Goal: Information Seeking & Learning: Learn about a topic

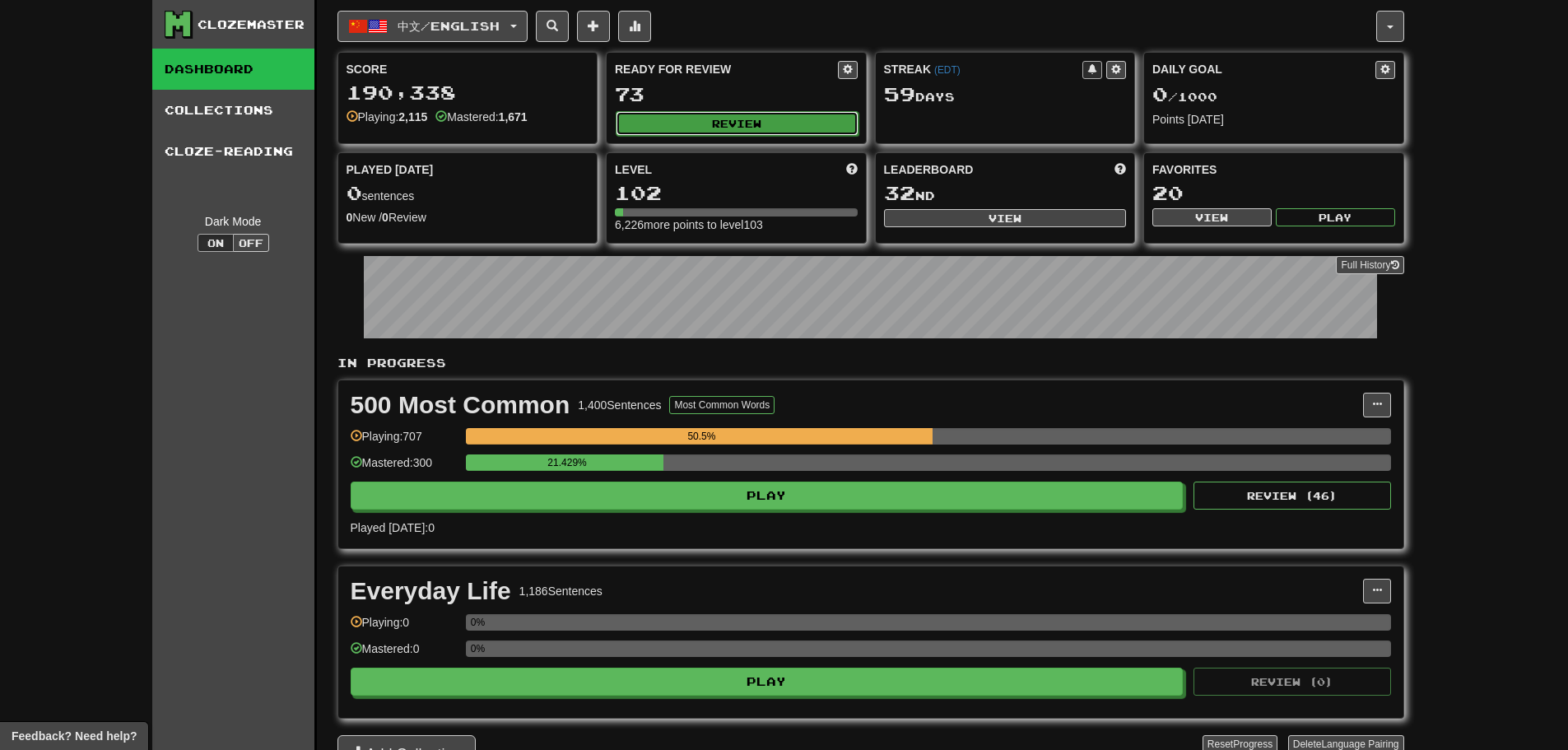
click at [782, 132] on button "Review" at bounding box center [737, 123] width 243 height 24
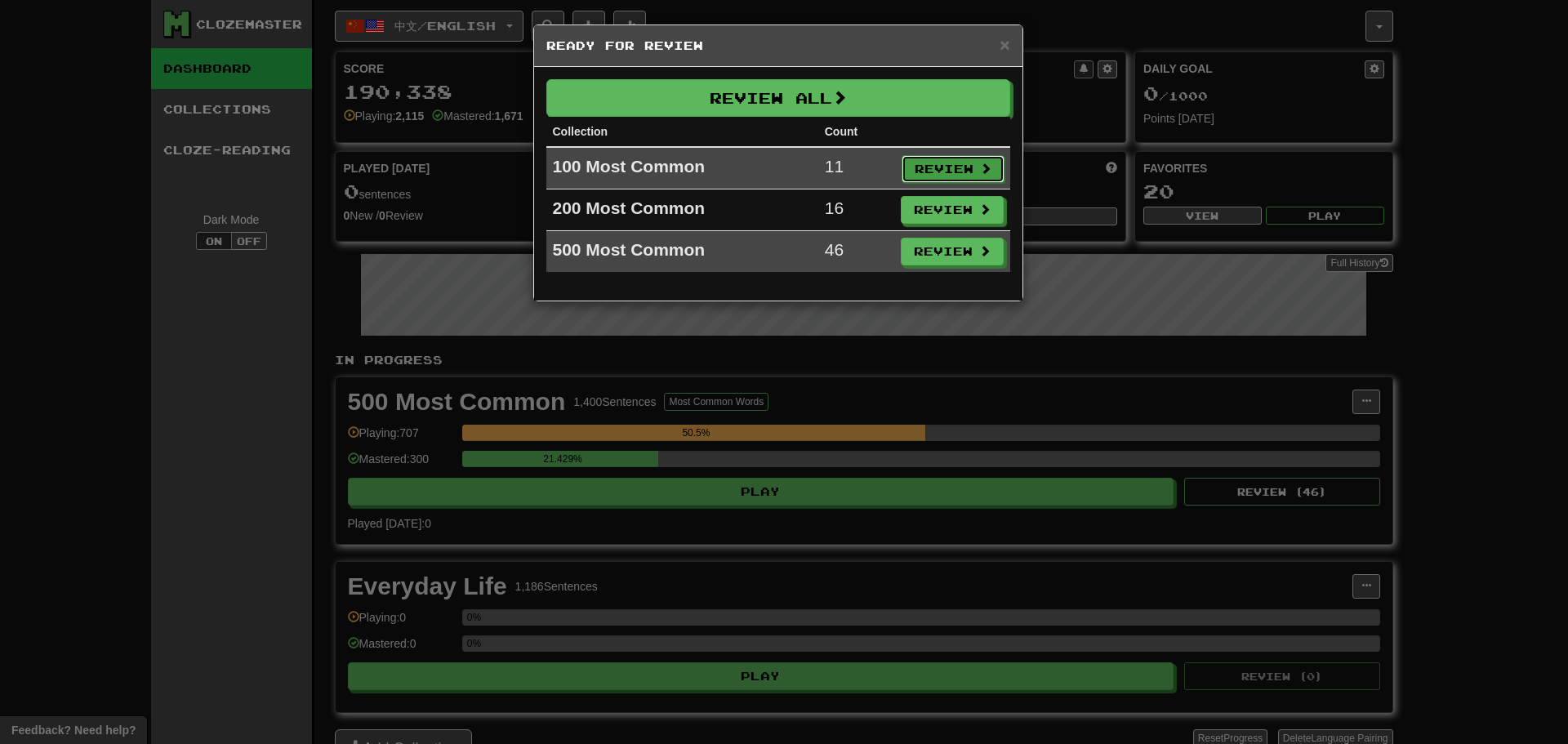
click at [930, 161] on button "Review" at bounding box center [953, 169] width 103 height 27
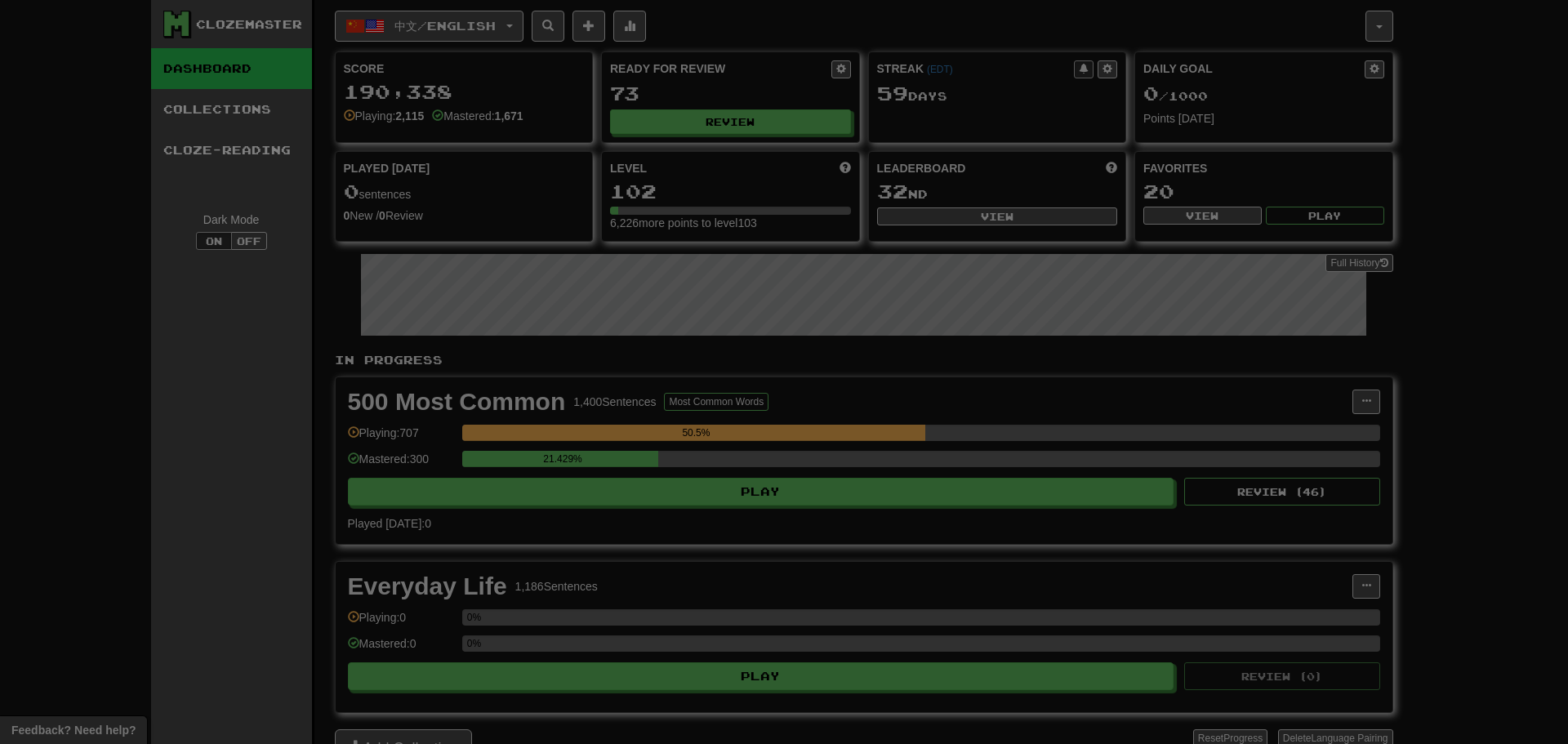
select select "**"
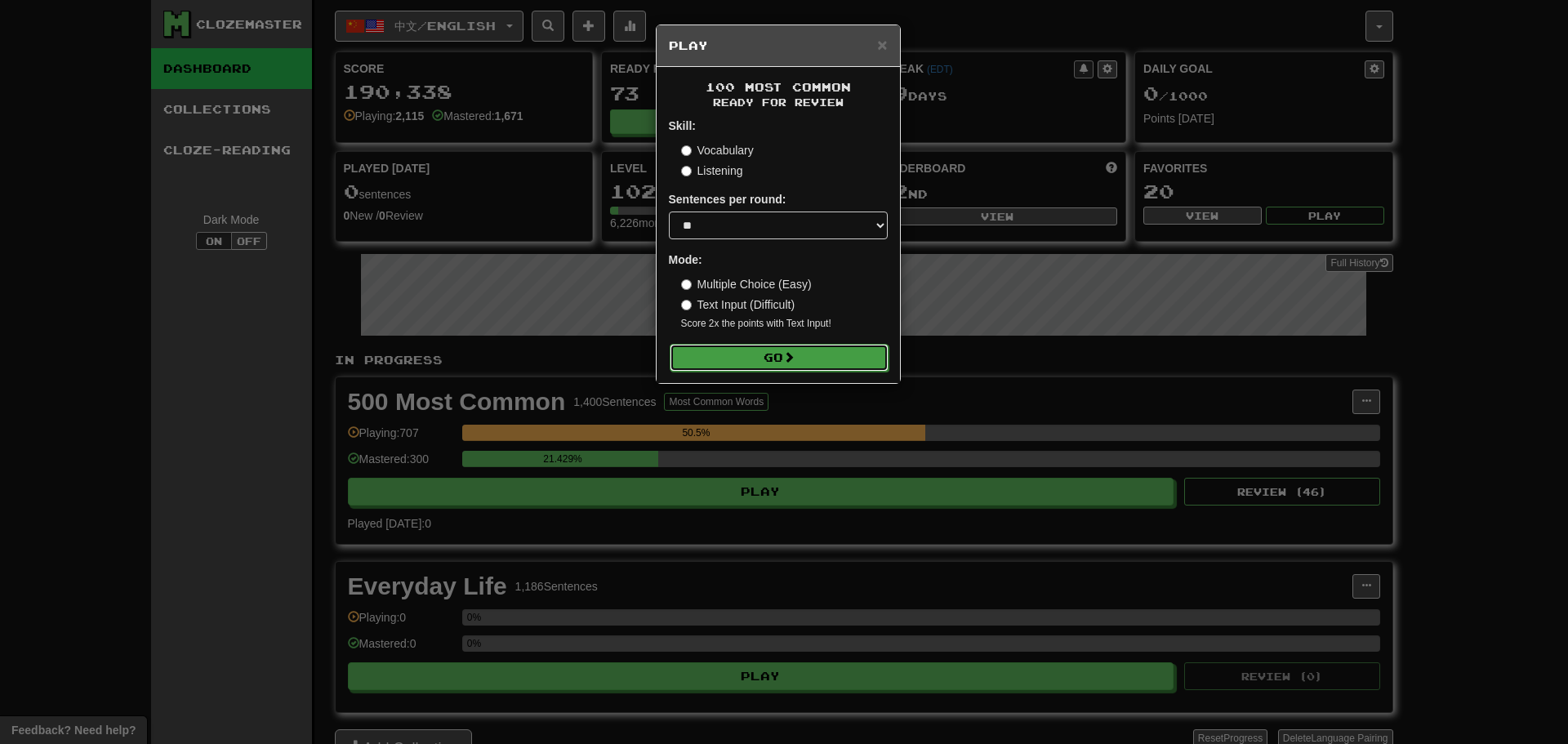
click at [787, 369] on button "Go" at bounding box center [779, 357] width 219 height 27
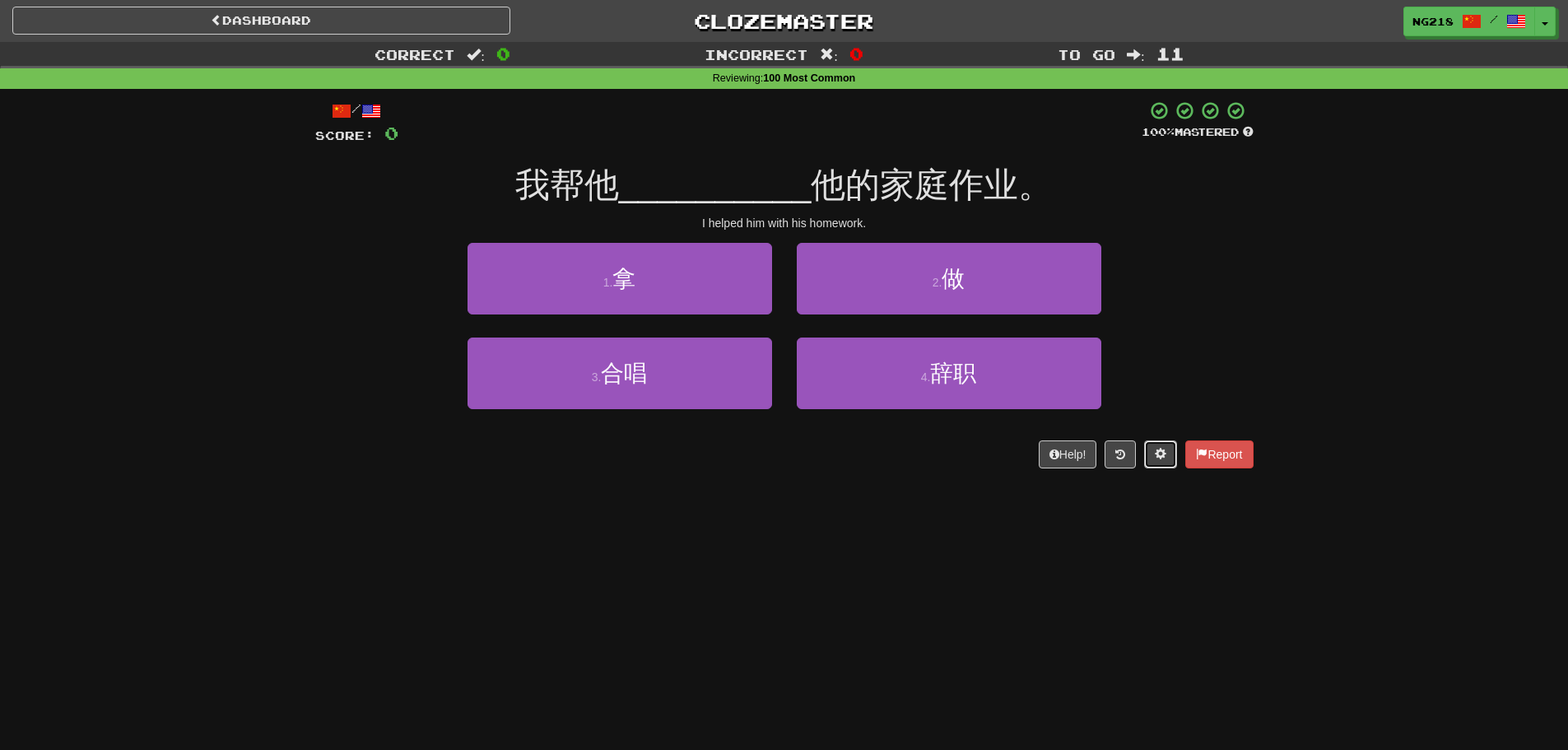
click at [1151, 453] on button at bounding box center [1160, 454] width 33 height 28
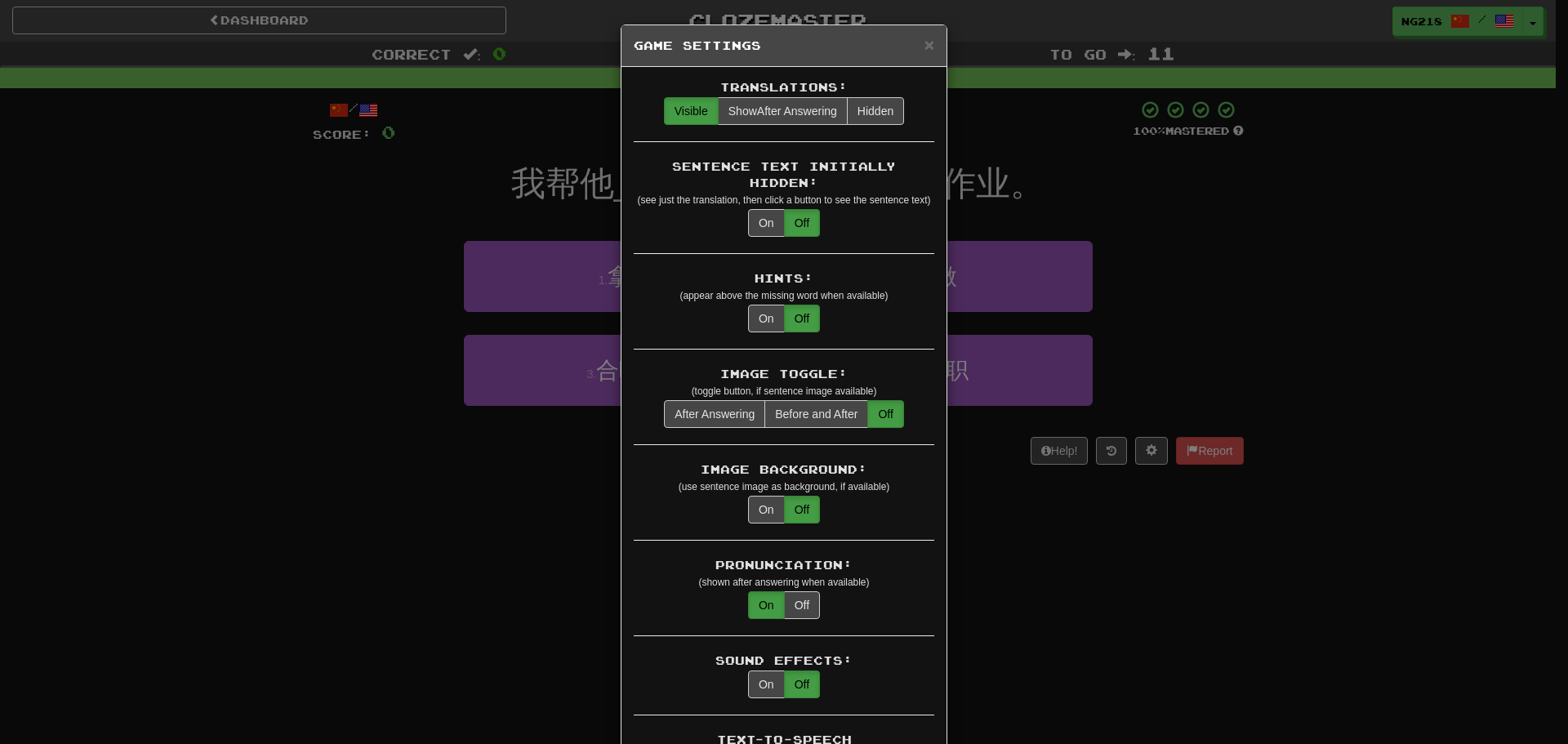
click at [458, 504] on div "× Game Settings Translations: Visible Show After Answering Hidden Sentence Text…" at bounding box center [784, 372] width 1568 height 744
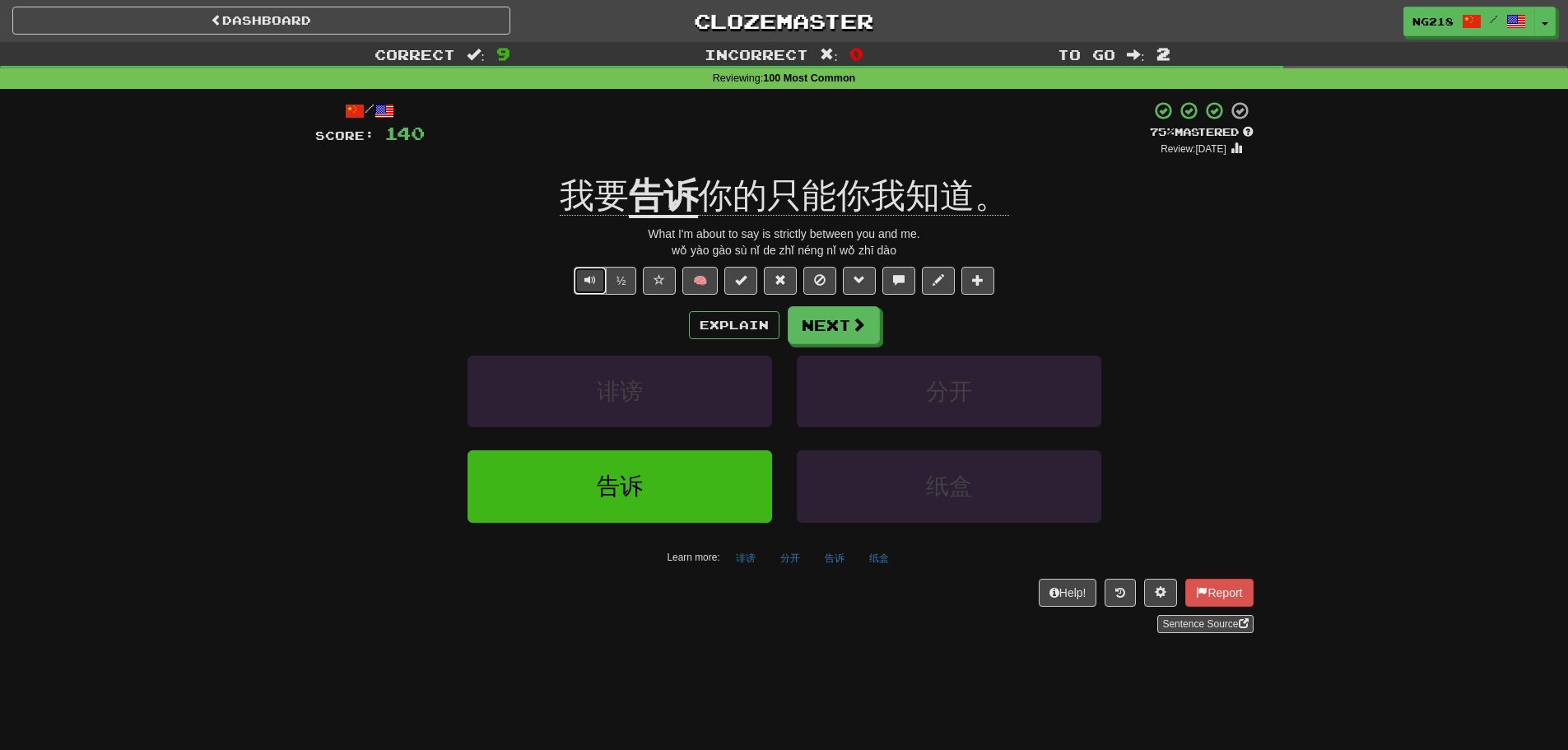
click at [591, 272] on button "Text-to-speech controls" at bounding box center [590, 280] width 33 height 28
click at [834, 331] on button "Next" at bounding box center [835, 326] width 92 height 38
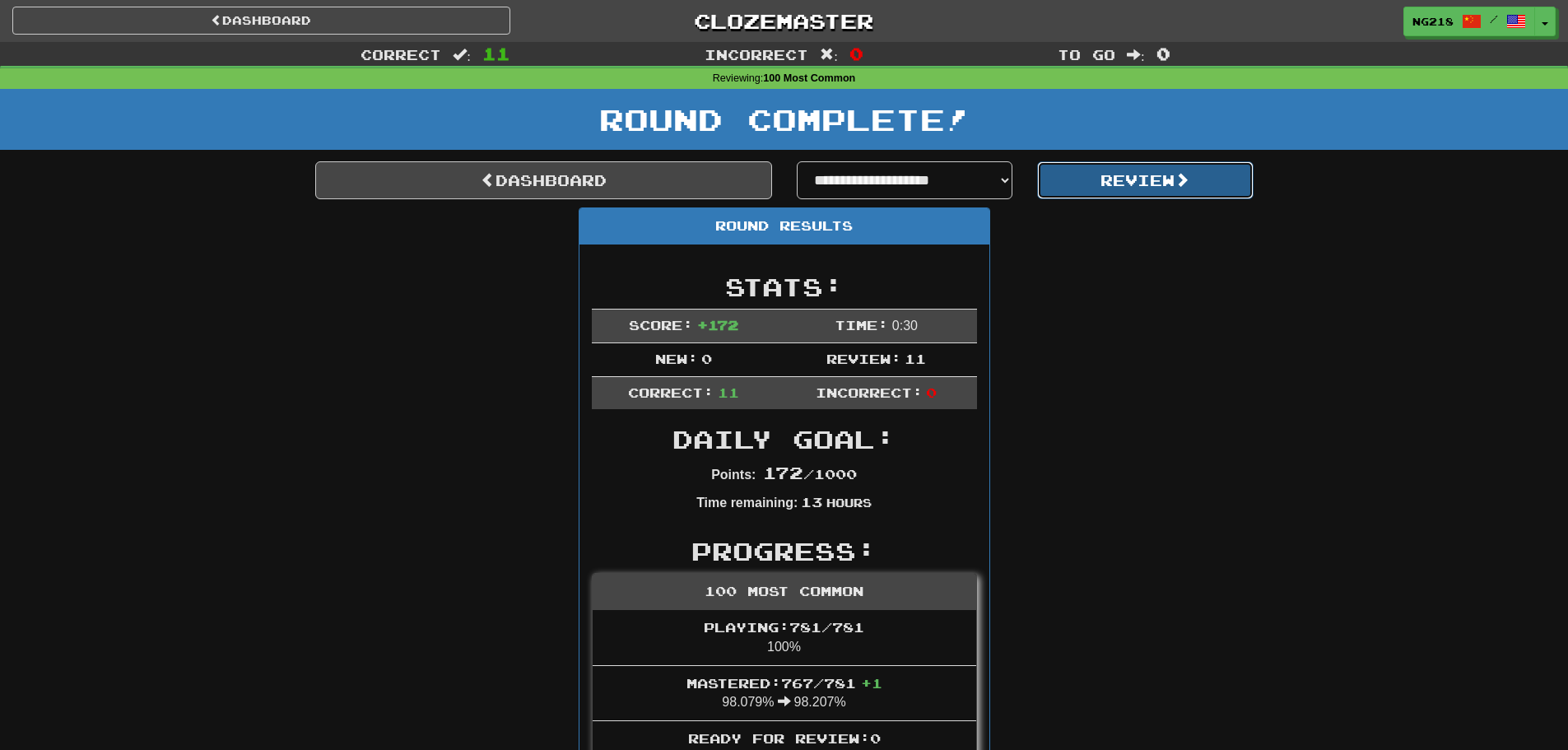
click at [1225, 173] on button "Review" at bounding box center [1145, 180] width 216 height 38
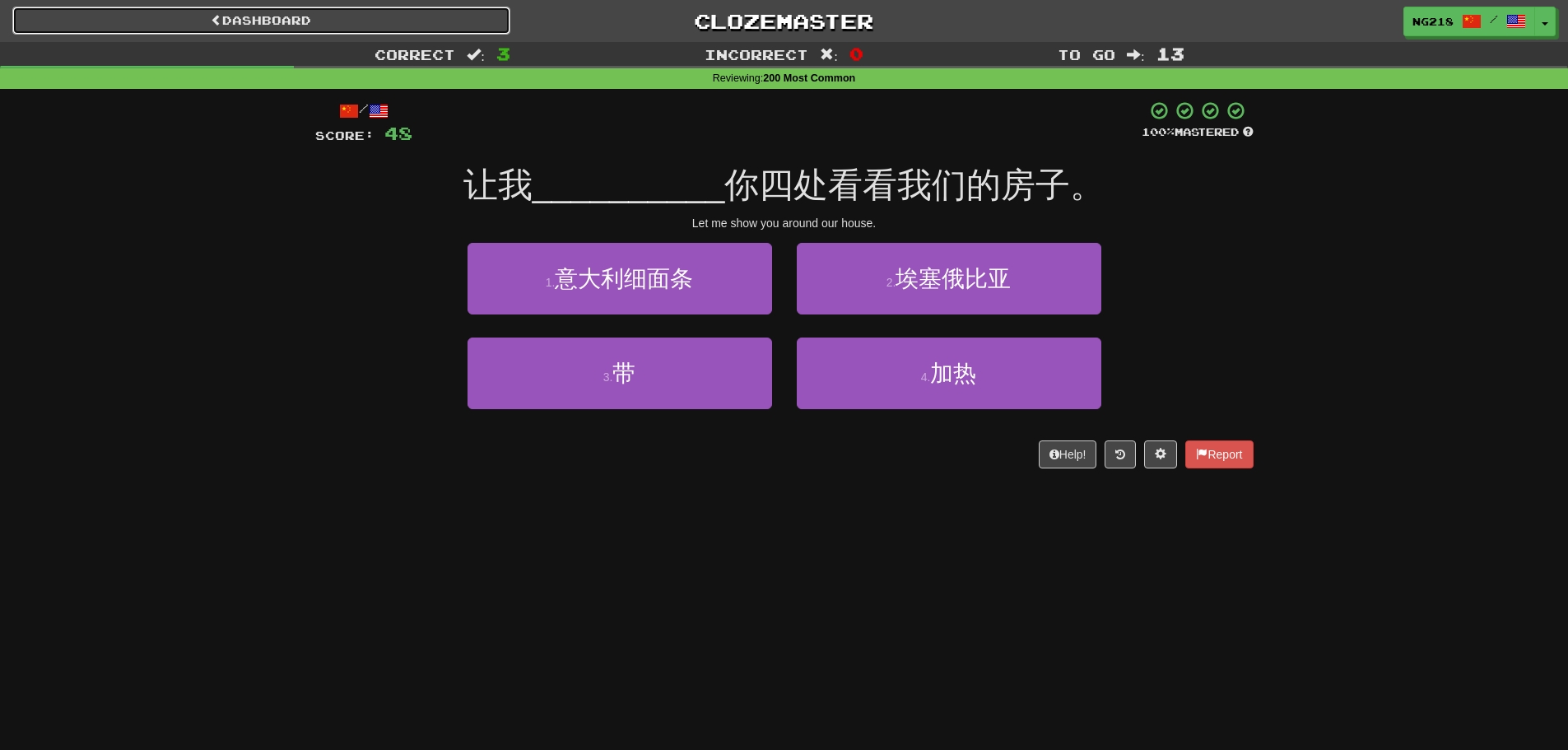
click at [346, 23] on link "Dashboard" at bounding box center [261, 20] width 498 height 28
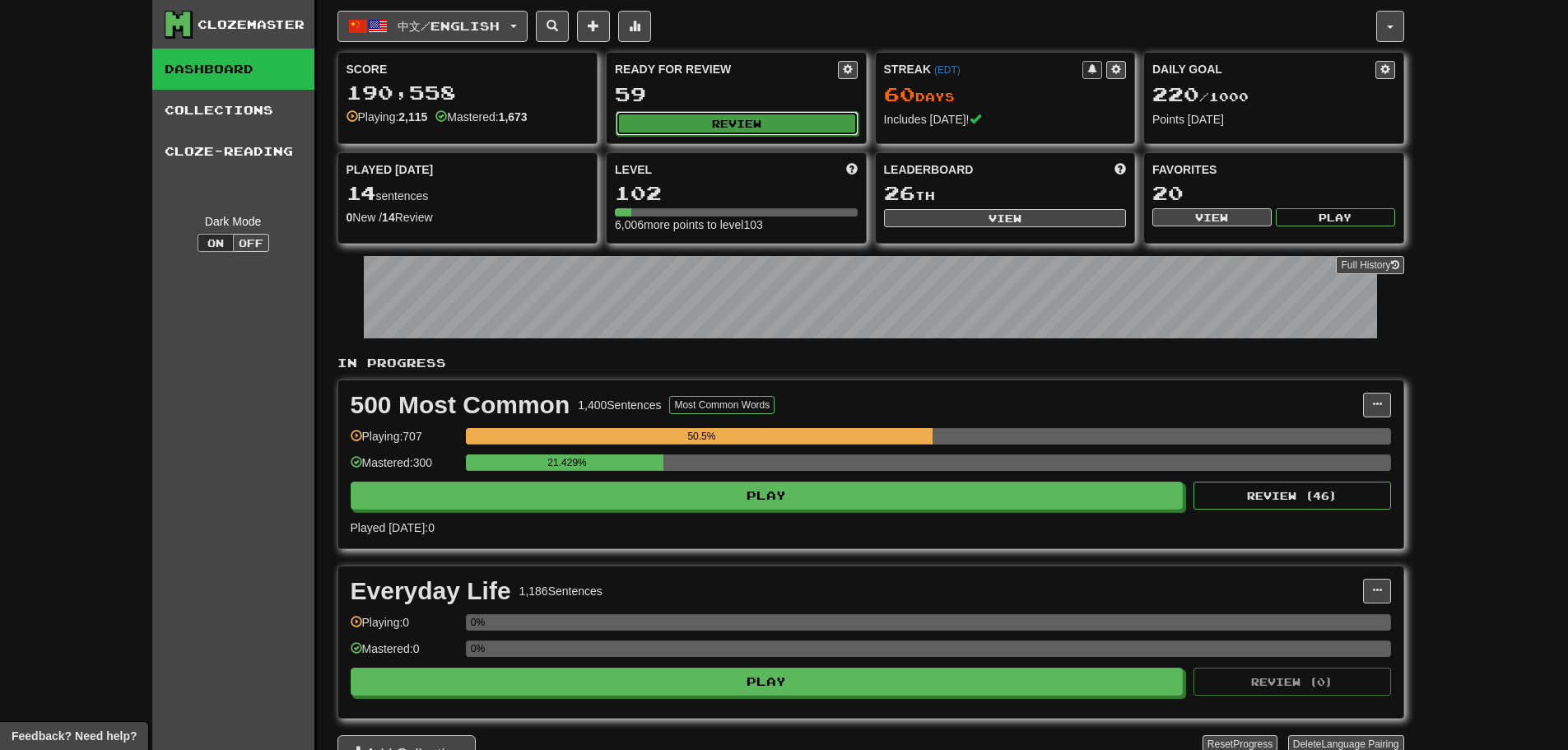
click at [740, 114] on button "Review" at bounding box center [737, 123] width 243 height 24
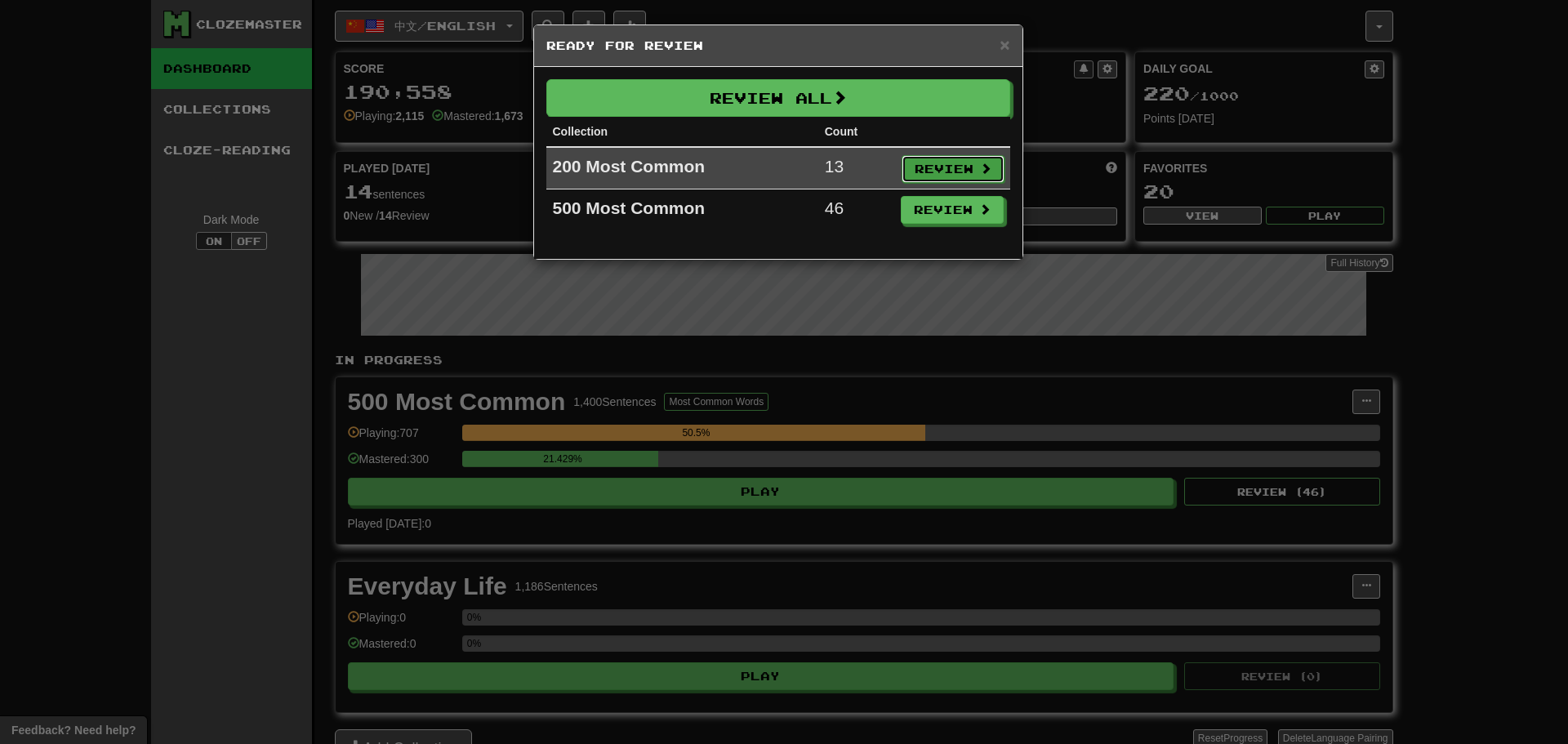
click at [931, 172] on button "Review" at bounding box center [953, 169] width 103 height 27
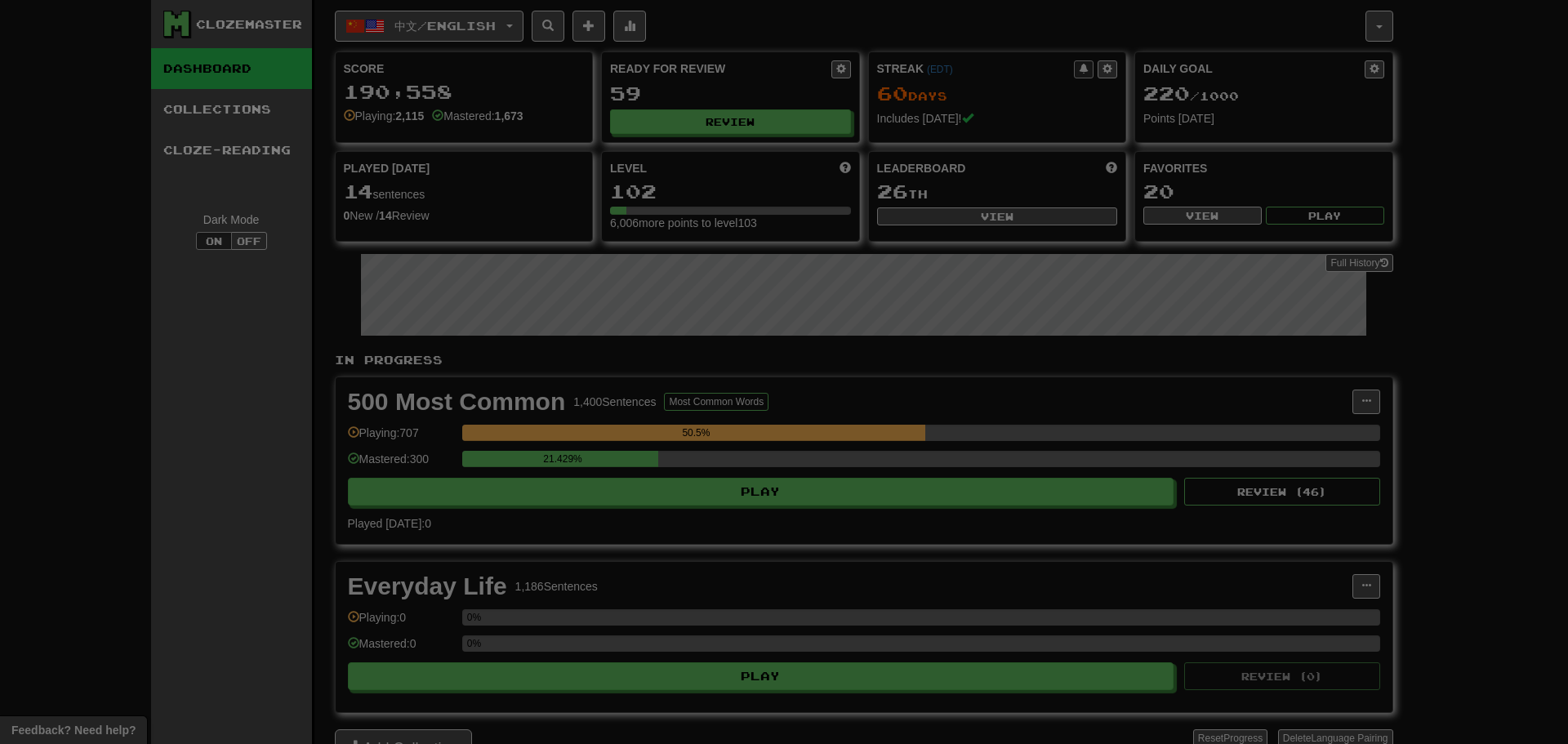
select select "**"
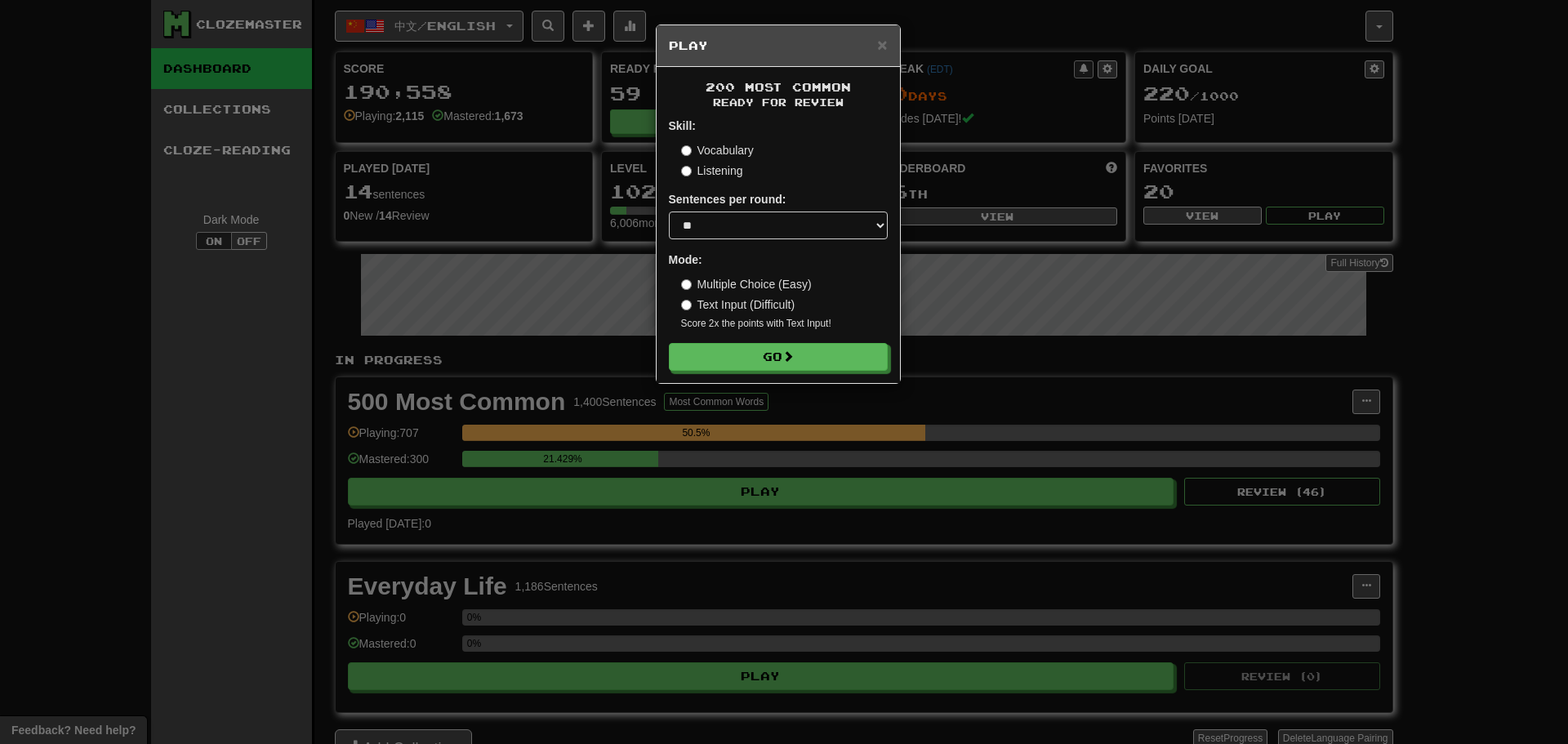
click at [811, 340] on form "Skill: Vocabulary Listening Sentences per round: * ** ** ** ** ** *** ******** …" at bounding box center [778, 244] width 219 height 254
click at [805, 345] on button "Go" at bounding box center [779, 357] width 219 height 27
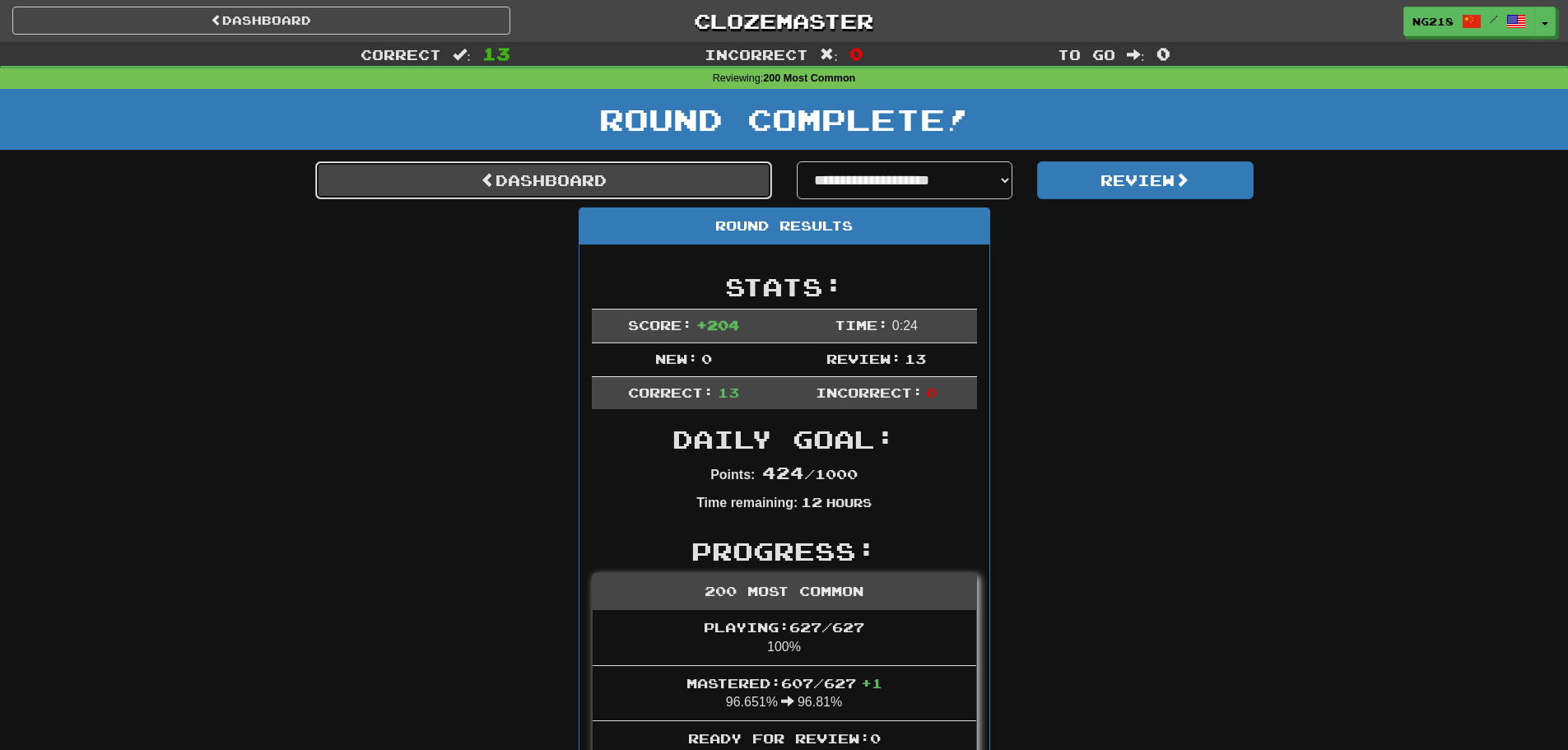
click at [608, 189] on link "Dashboard" at bounding box center [543, 180] width 456 height 38
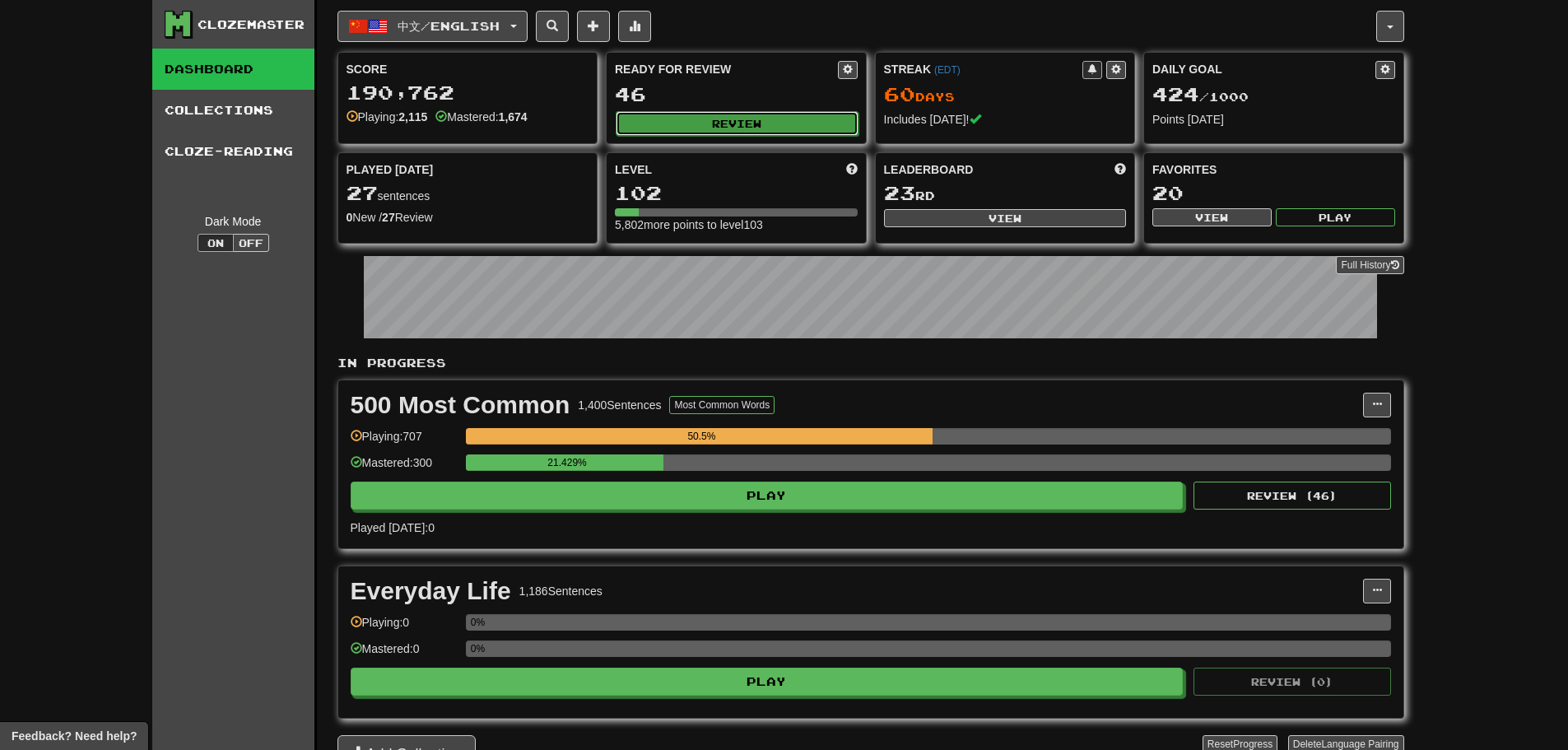
click at [701, 120] on button "Review" at bounding box center [737, 123] width 243 height 24
select select "**"
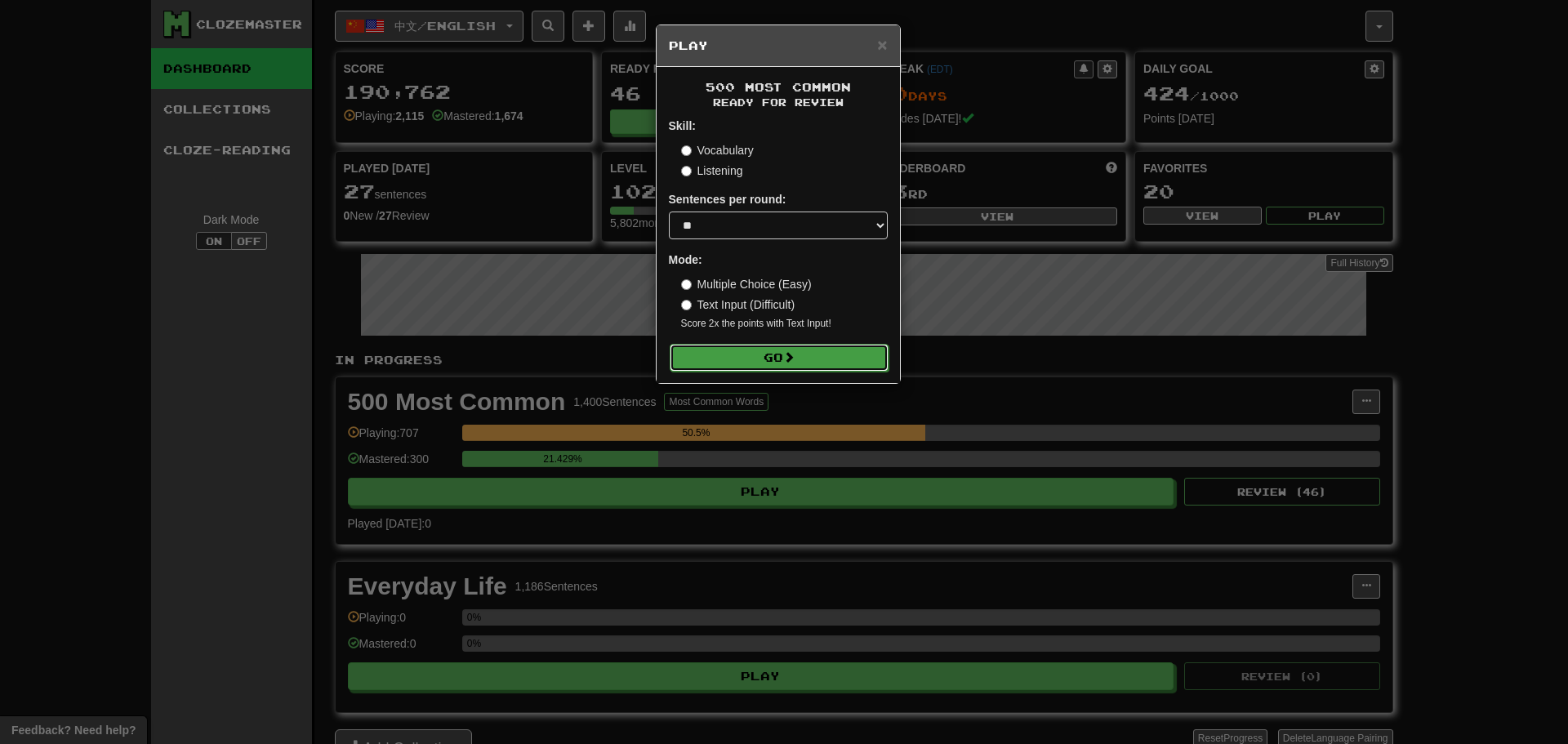
click at [764, 357] on button "Go" at bounding box center [779, 357] width 219 height 27
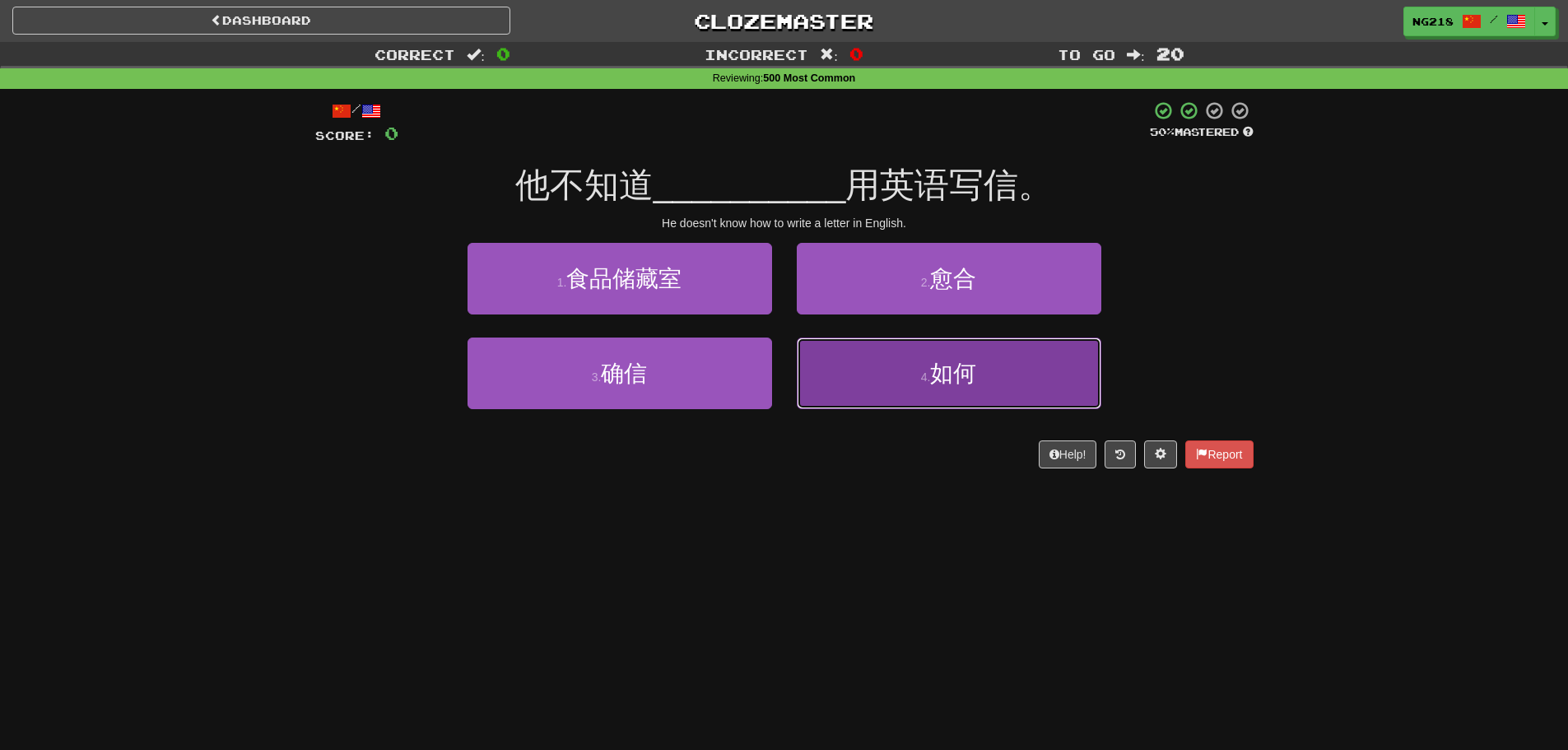
click at [927, 375] on small "4 ." at bounding box center [926, 377] width 10 height 13
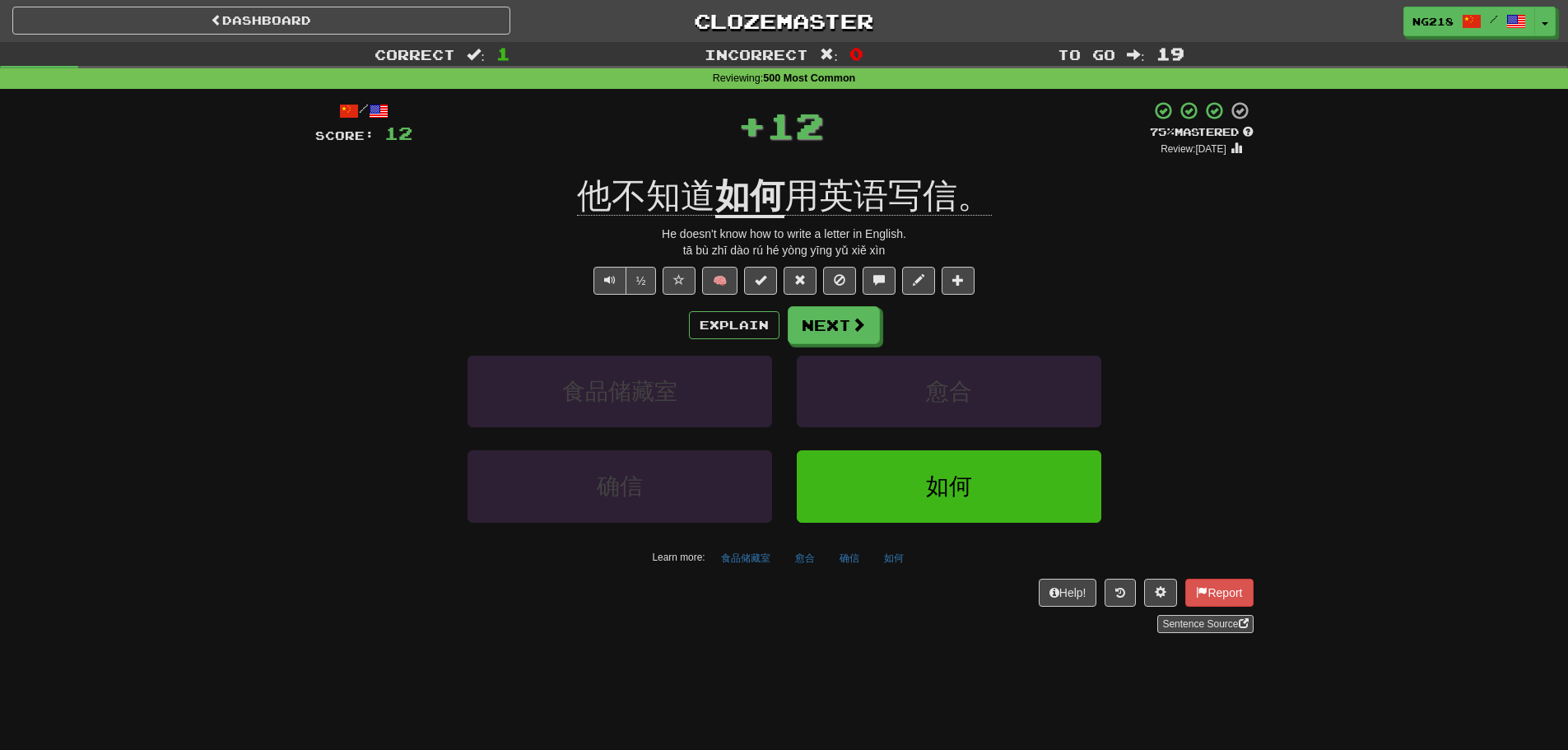
click at [729, 206] on u "如何" at bounding box center [750, 197] width 70 height 42
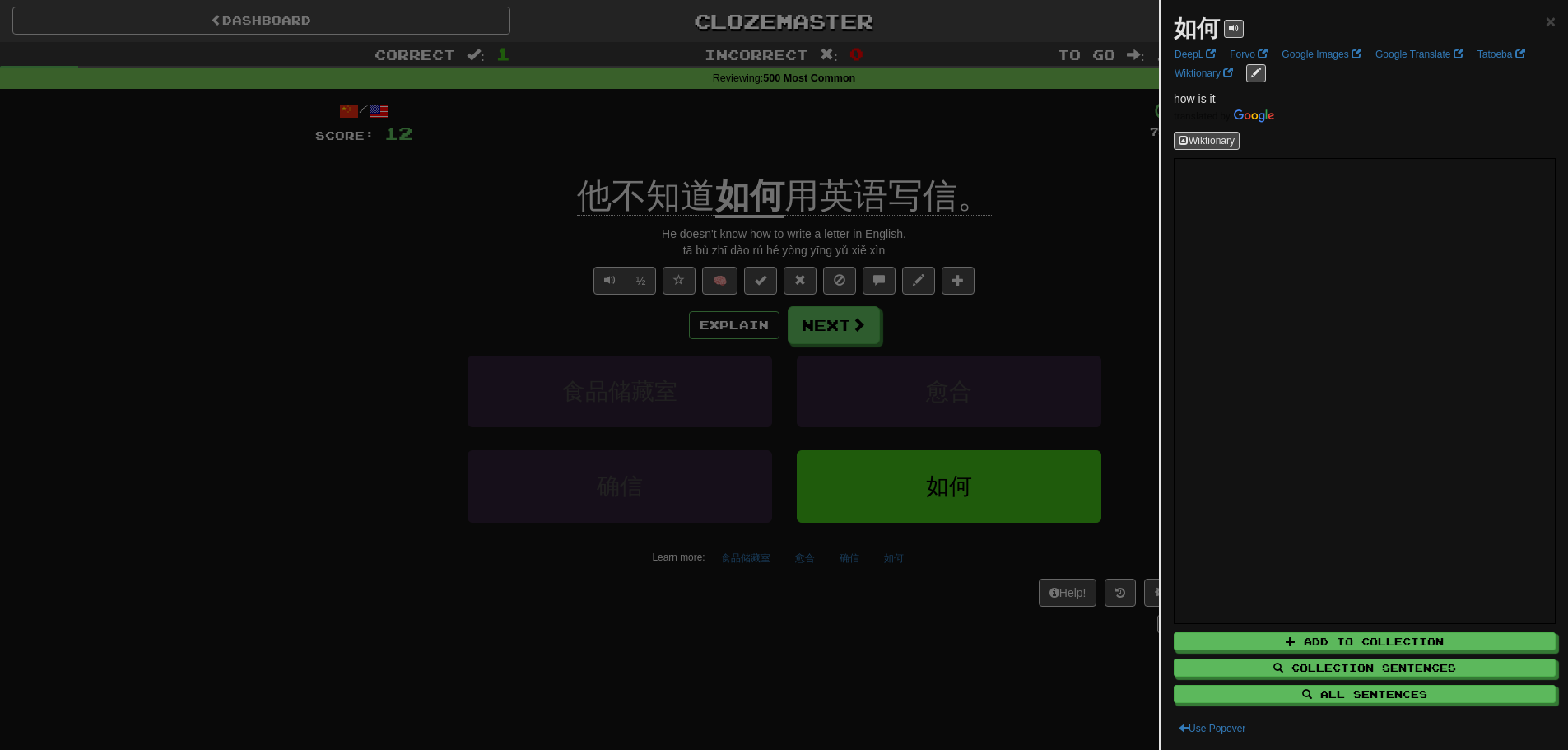
click at [707, 358] on div at bounding box center [784, 375] width 1568 height 750
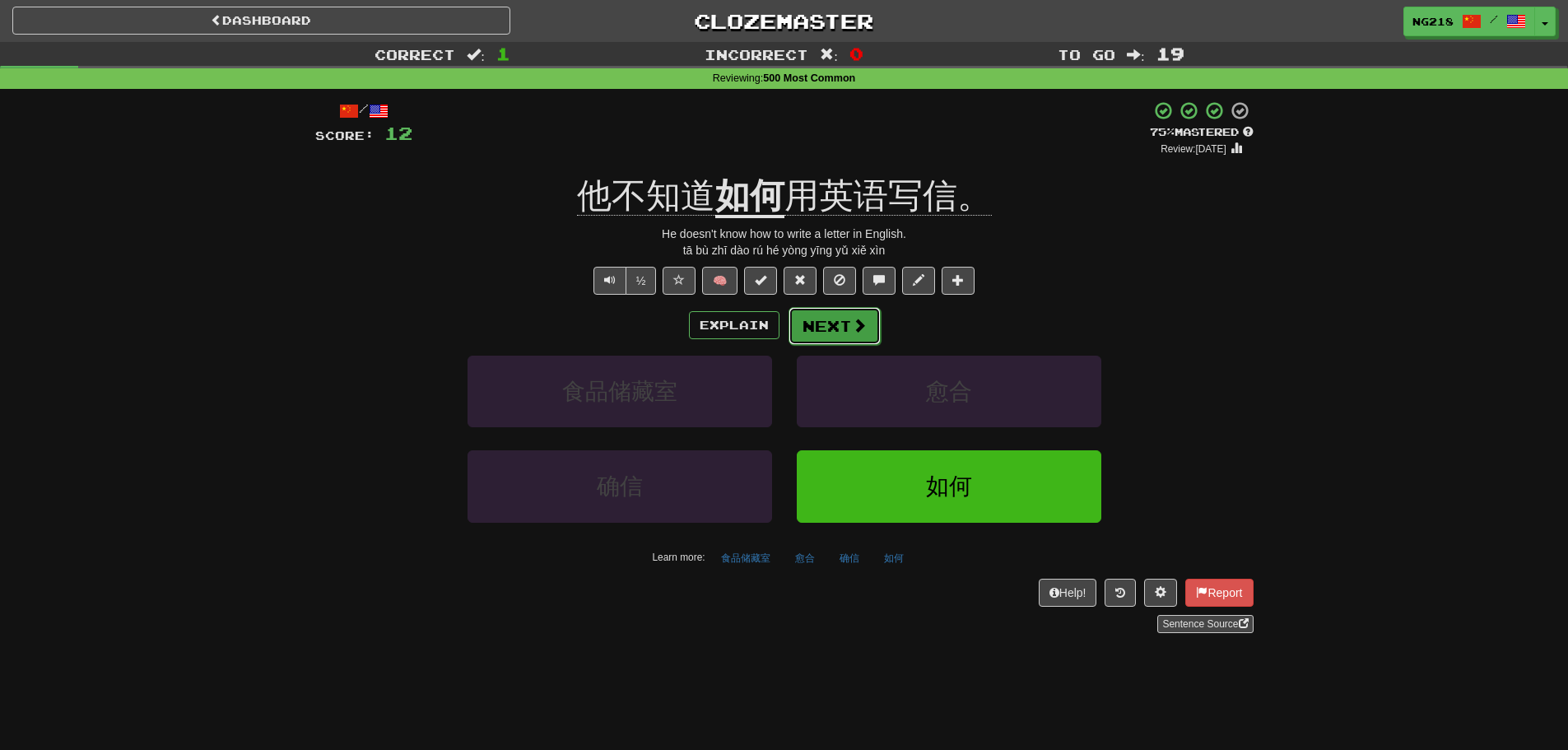
click at [807, 334] on button "Next" at bounding box center [835, 326] width 92 height 38
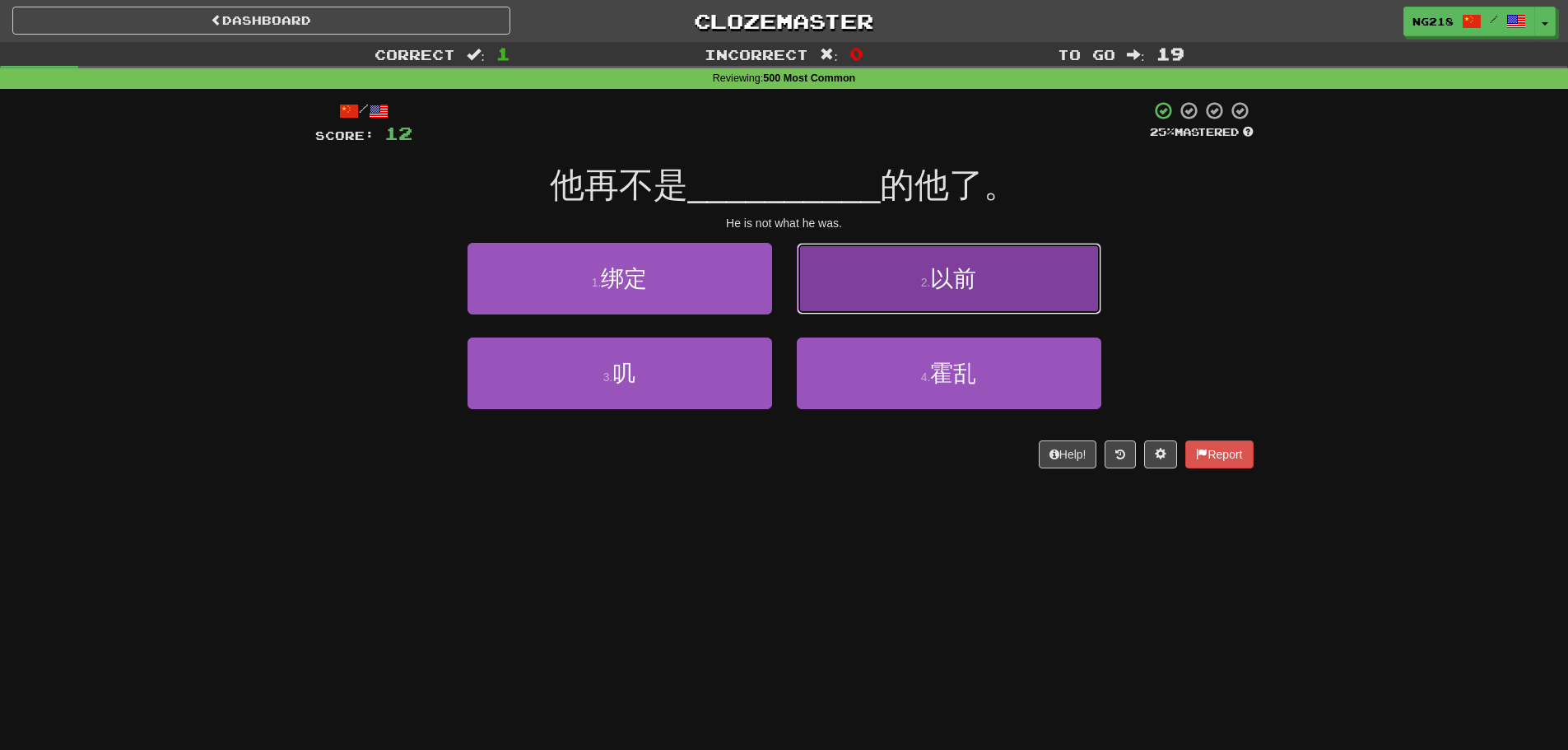
click at [865, 303] on button "2 . 以前" at bounding box center [949, 279] width 305 height 72
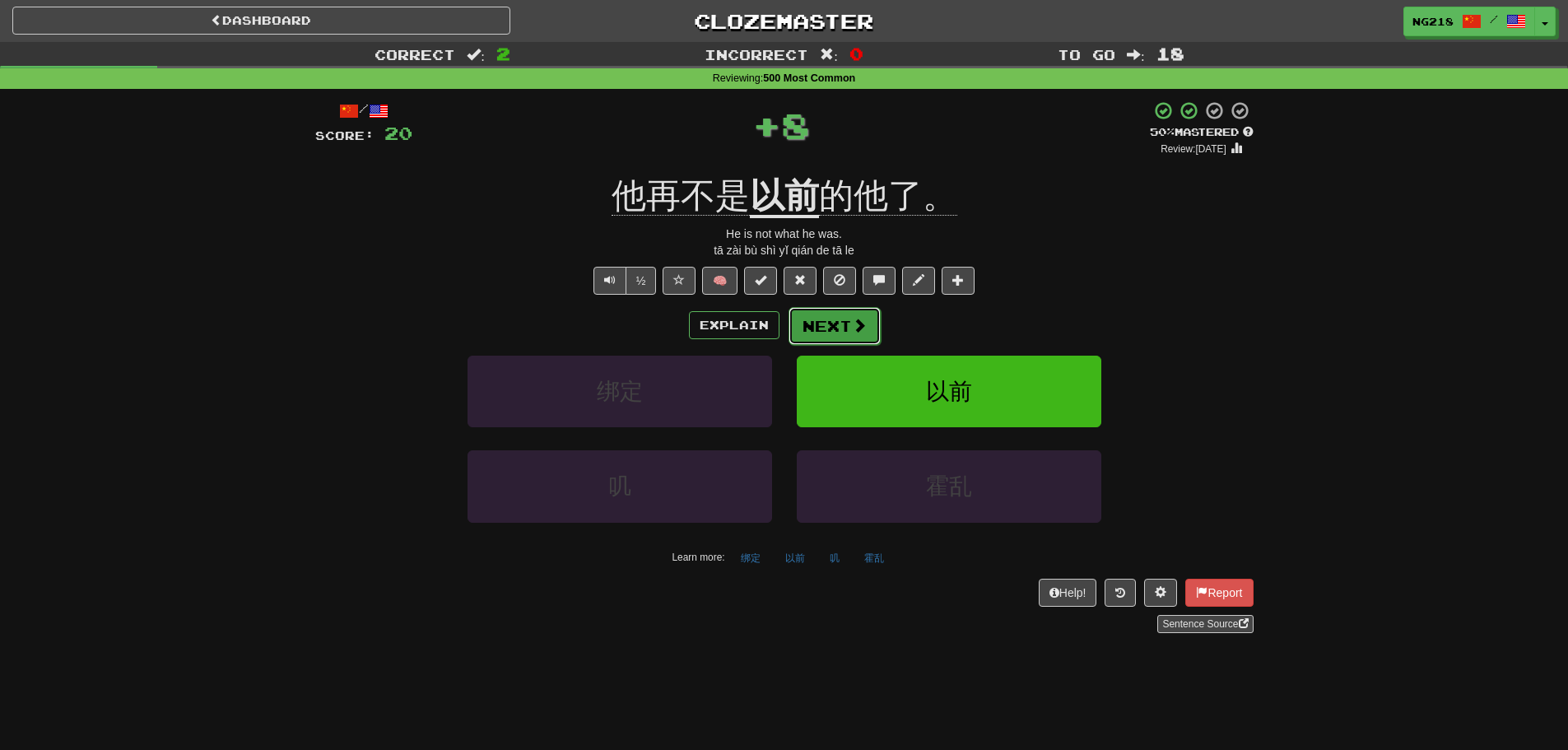
click at [835, 332] on button "Next" at bounding box center [835, 326] width 92 height 38
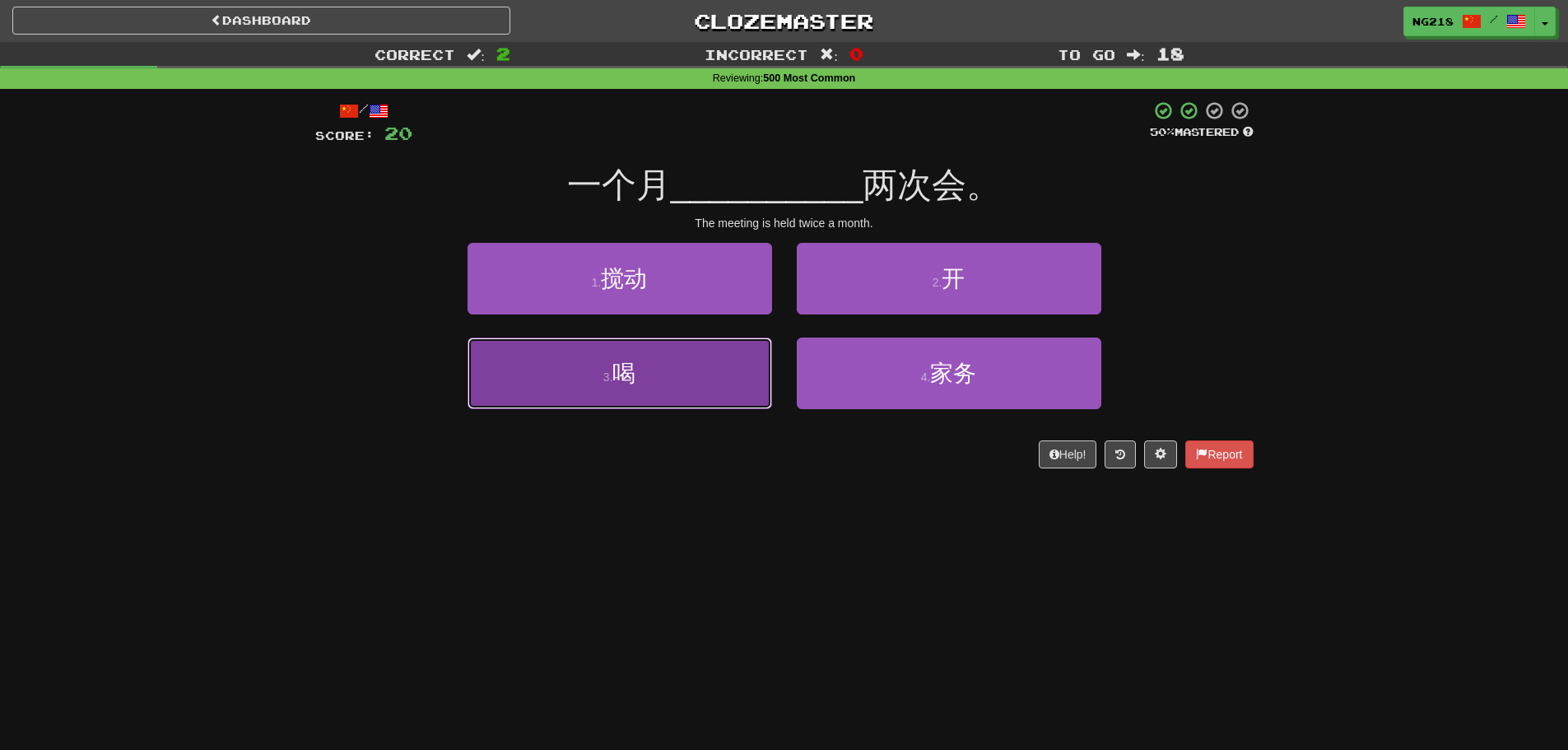
click at [761, 360] on button "3 . 喝" at bounding box center [620, 374] width 305 height 72
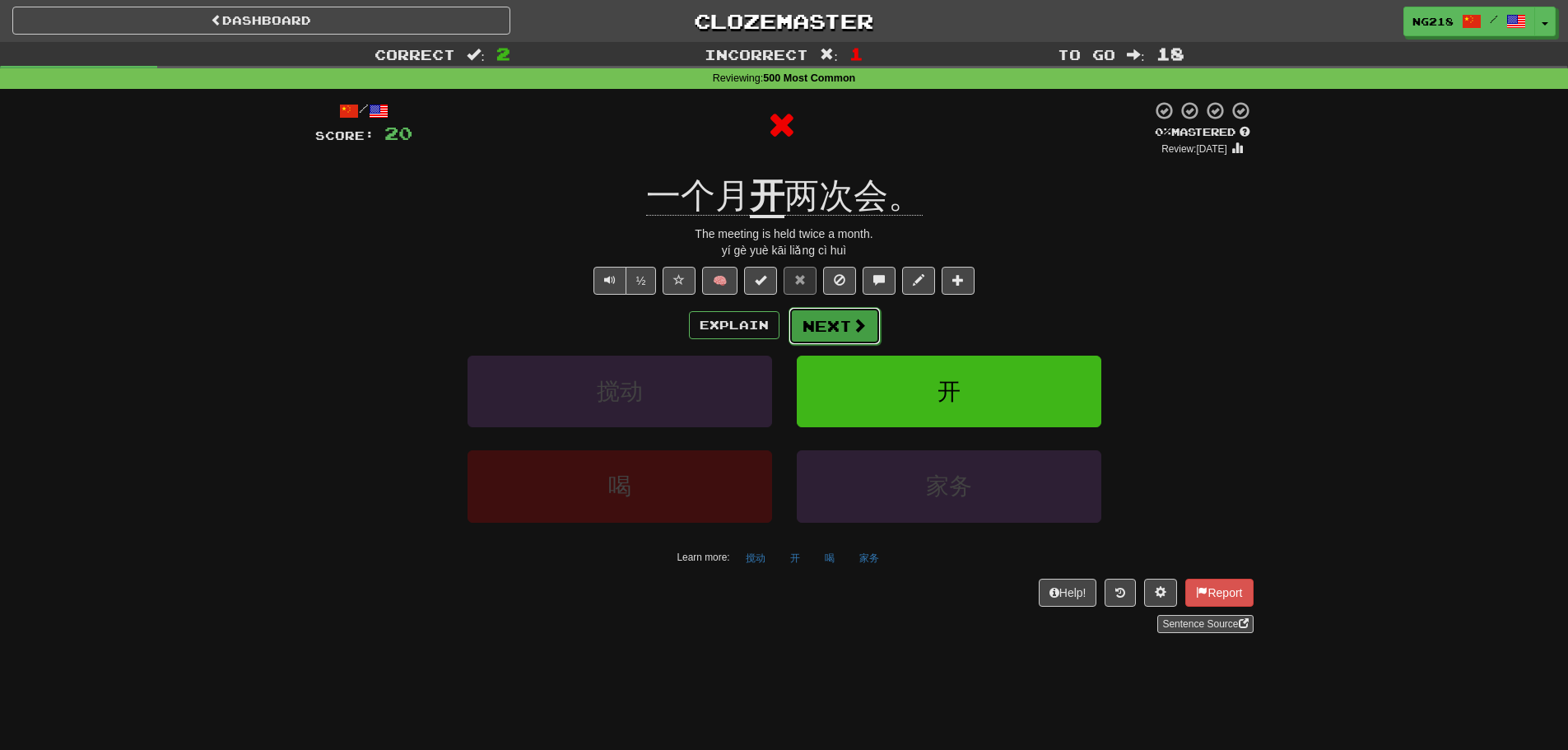
click at [830, 317] on button "Next" at bounding box center [835, 326] width 92 height 38
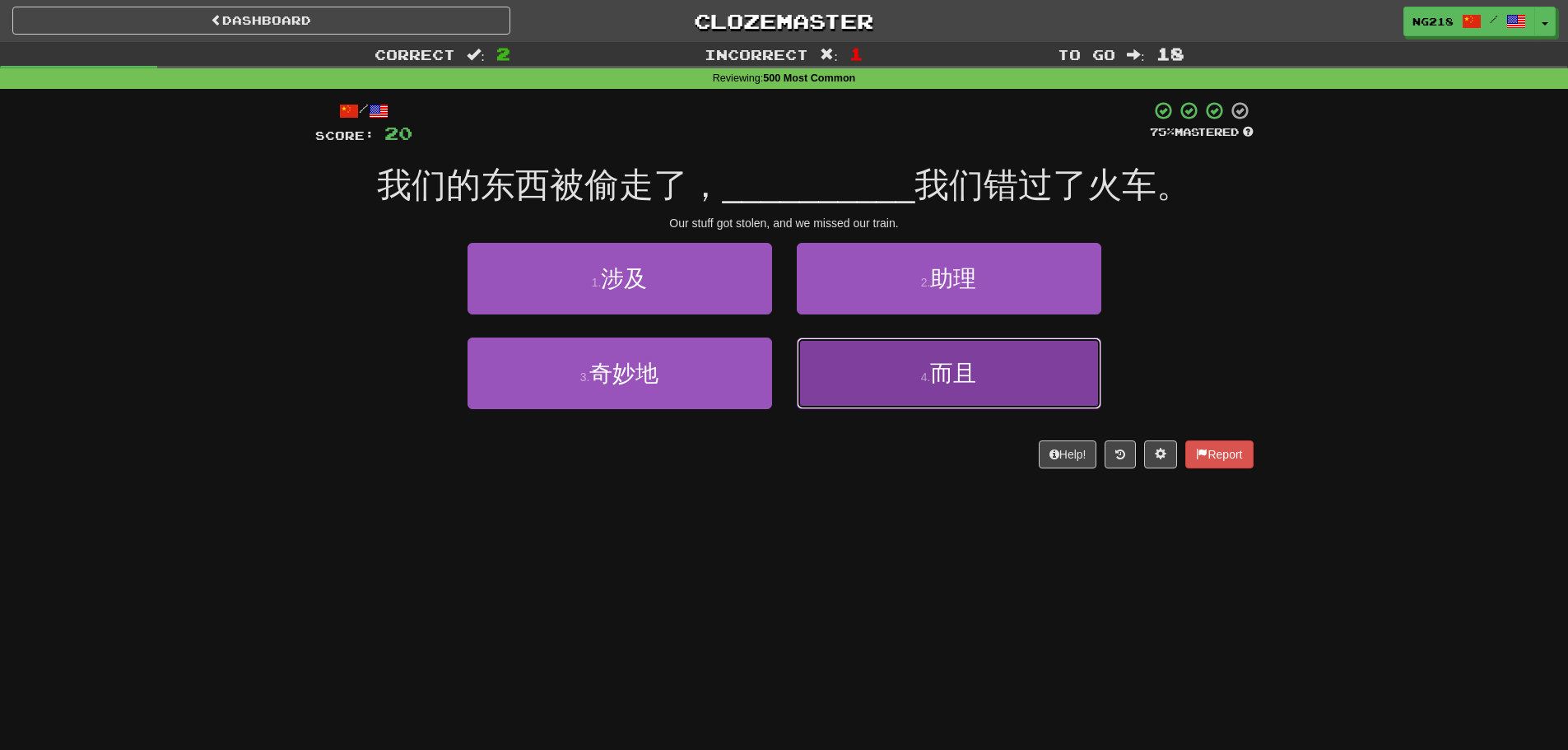
click at [835, 371] on button "4 . 而且" at bounding box center [949, 374] width 305 height 72
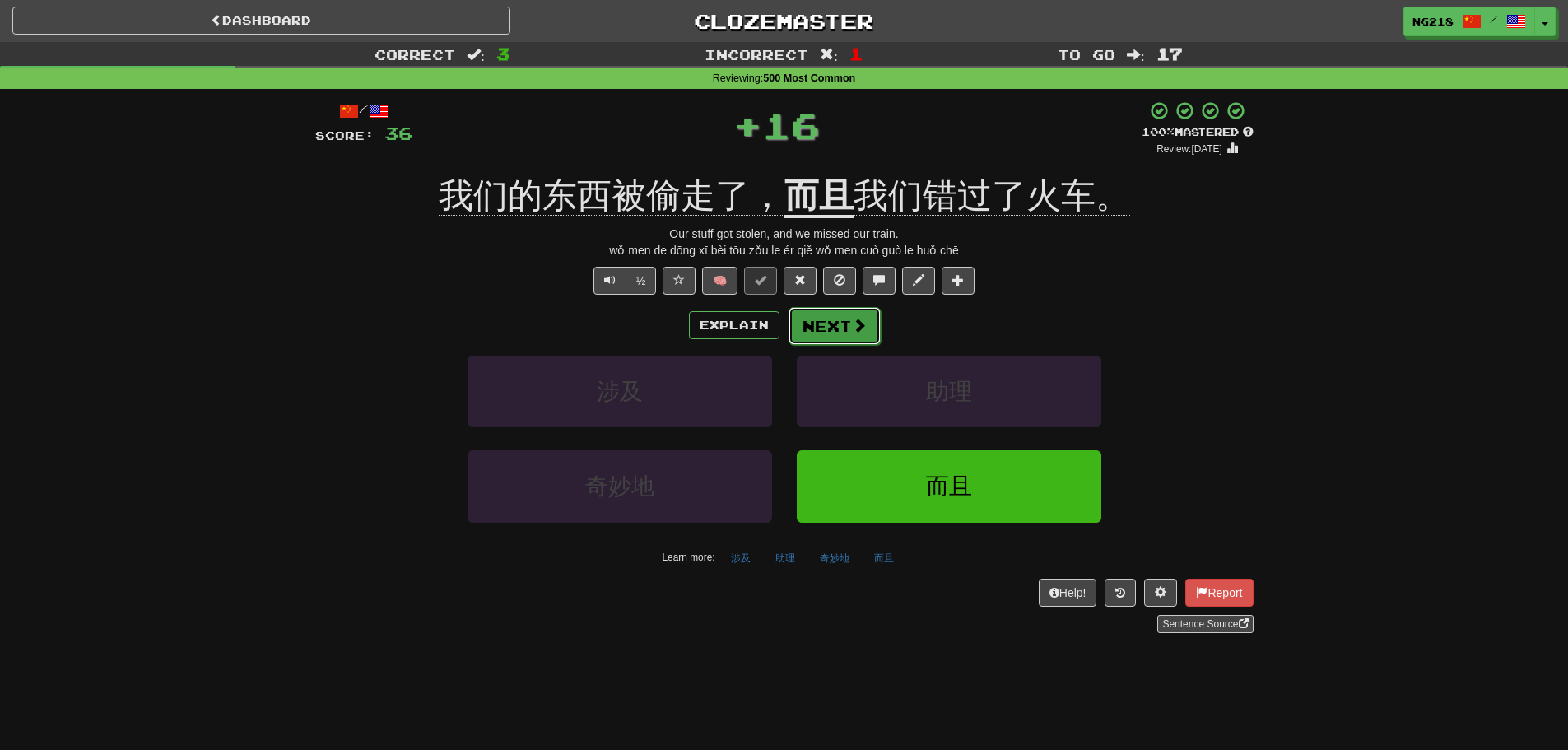
click at [833, 336] on button "Next" at bounding box center [835, 326] width 92 height 38
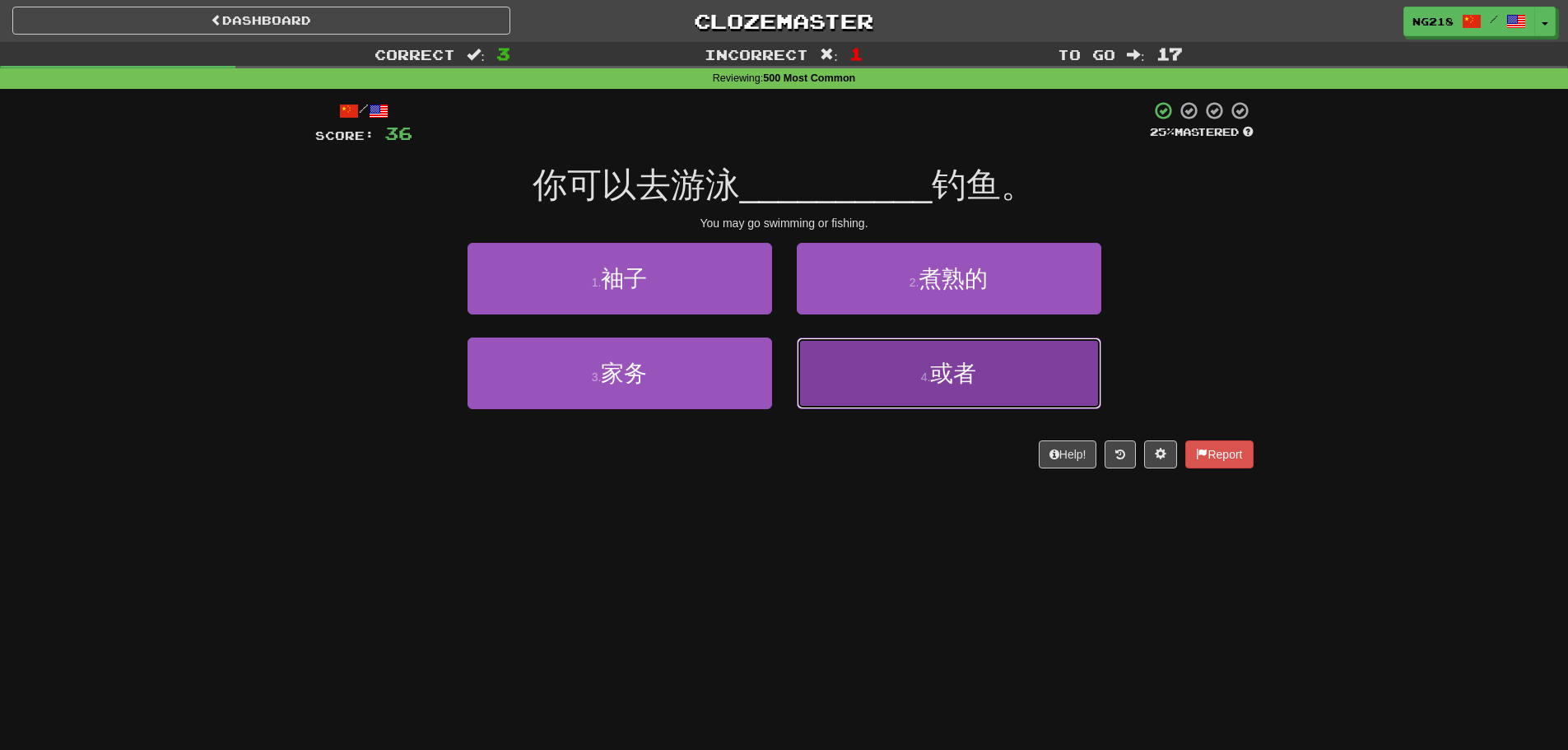
click at [846, 380] on button "4 . 或者" at bounding box center [949, 374] width 305 height 72
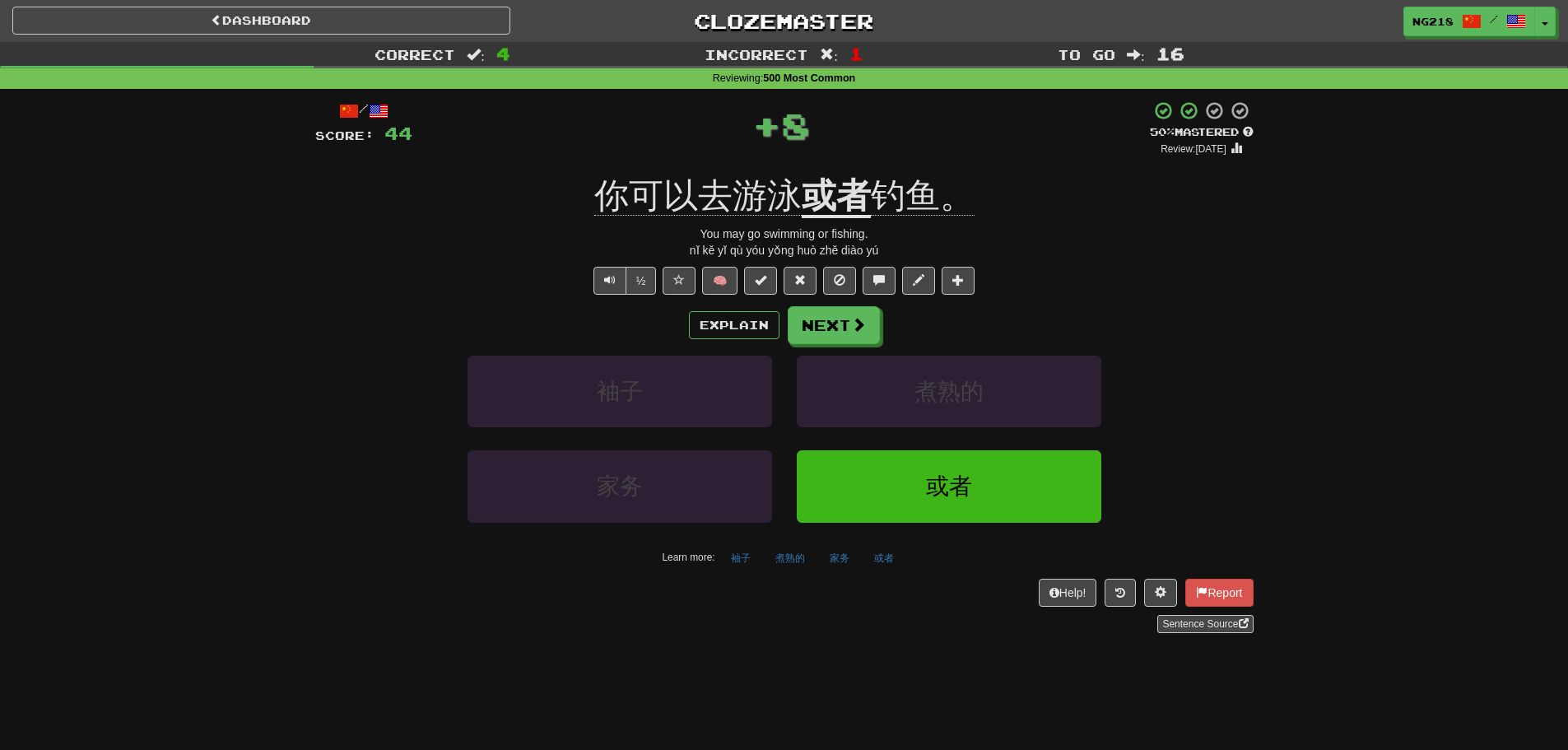
click at [807, 347] on div "Explain Next 袖子 煮熟的 家务 或者 Learn more: 袖子 煮熟的 家务 或者" at bounding box center [784, 439] width 938 height 265
click at [806, 344] on div "Explain Next 袖子 煮熟的 家务 或者 Learn more: 袖子 煮熟的 家务 或者" at bounding box center [784, 439] width 938 height 265
click at [824, 335] on button "Next" at bounding box center [835, 326] width 92 height 38
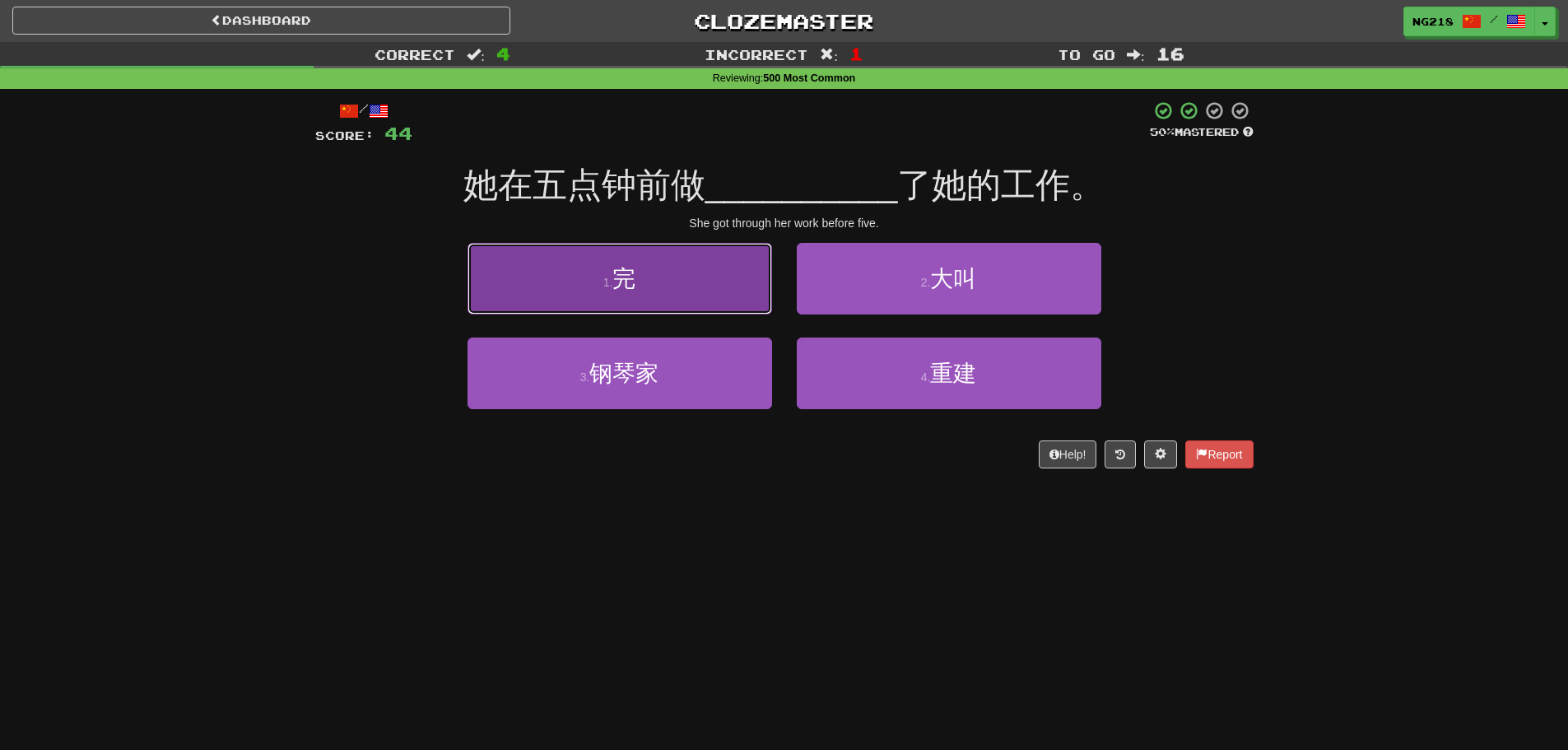
click at [756, 312] on button "1 . 完" at bounding box center [620, 279] width 305 height 72
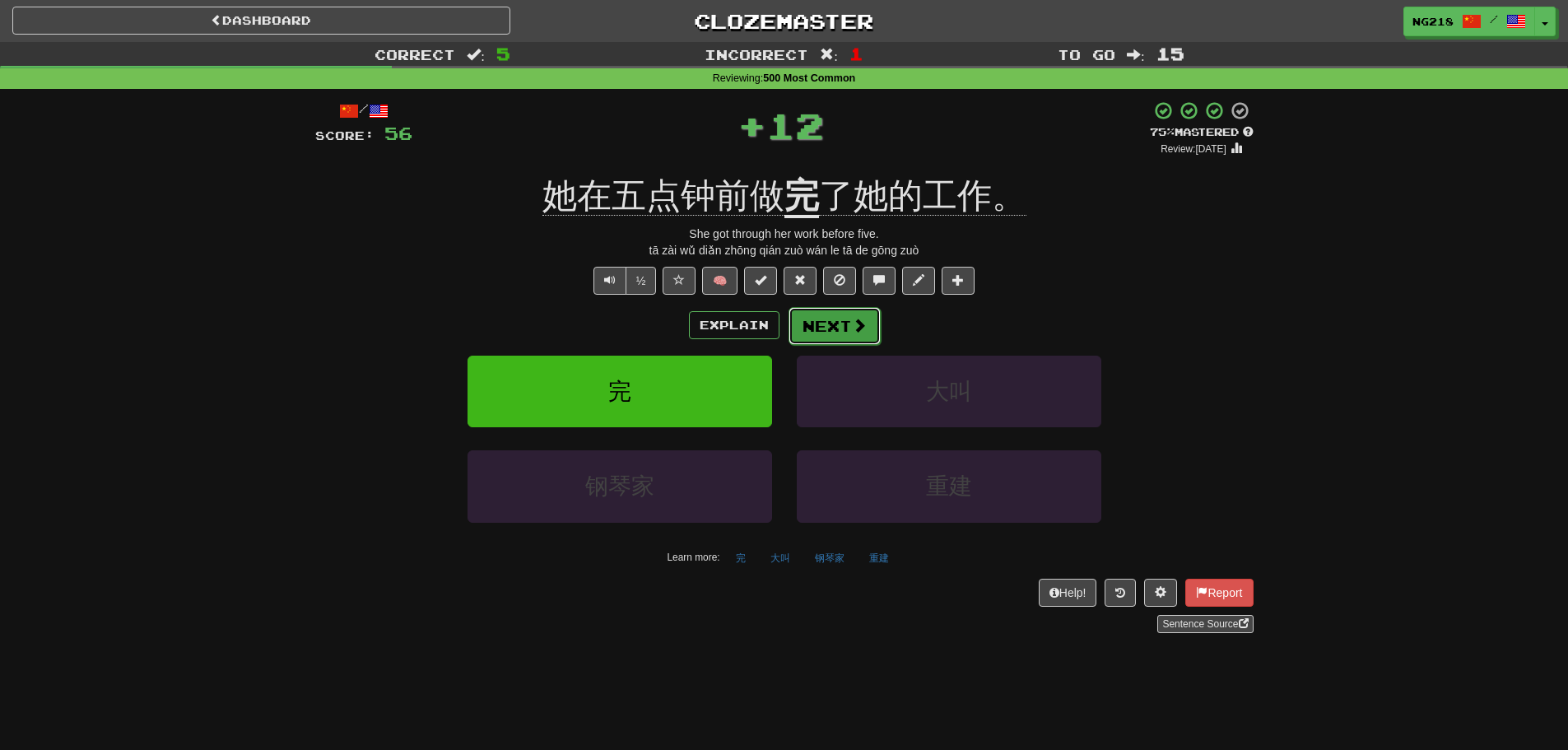
click at [825, 324] on button "Next" at bounding box center [835, 326] width 92 height 38
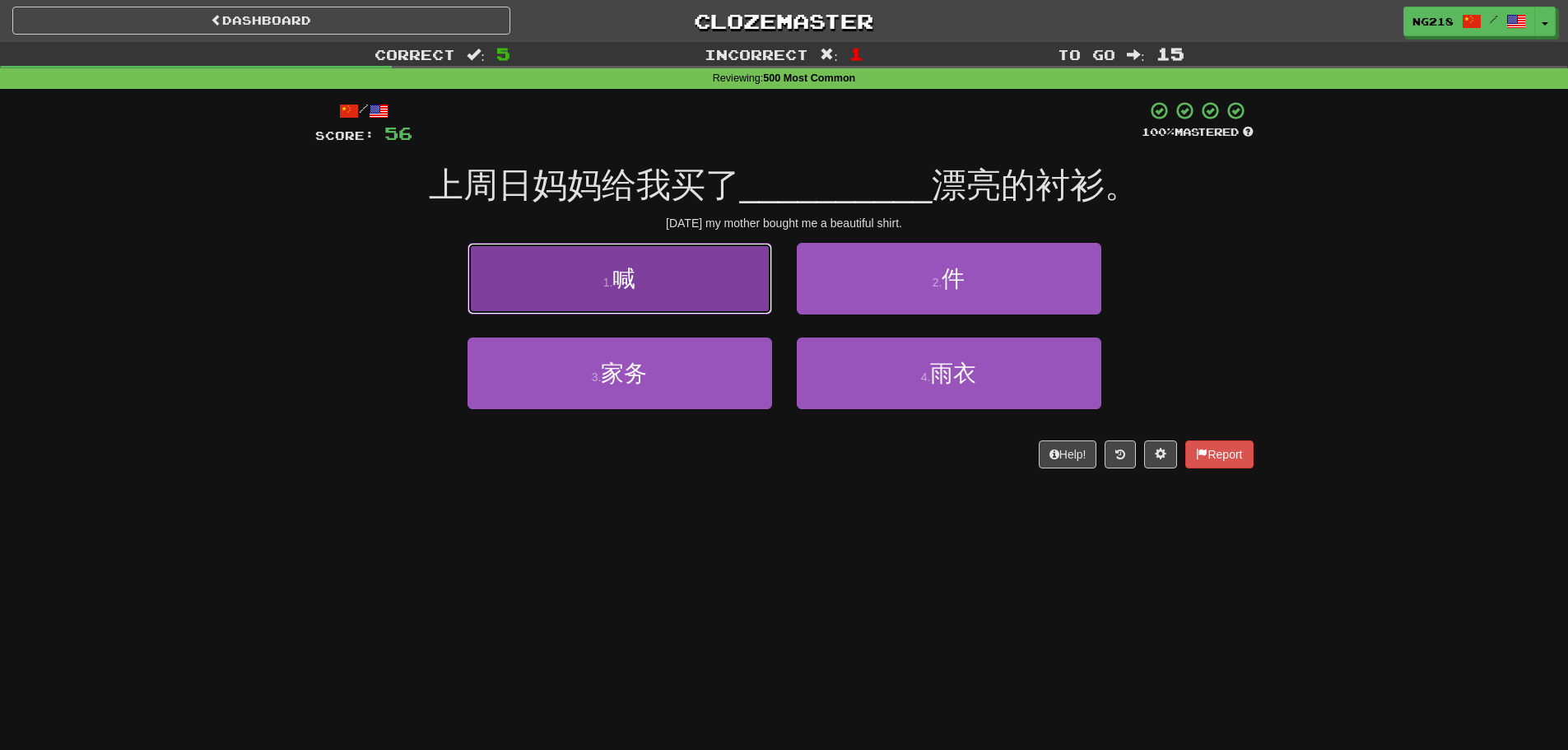
click at [757, 306] on button "1 . 喊" at bounding box center [620, 279] width 305 height 72
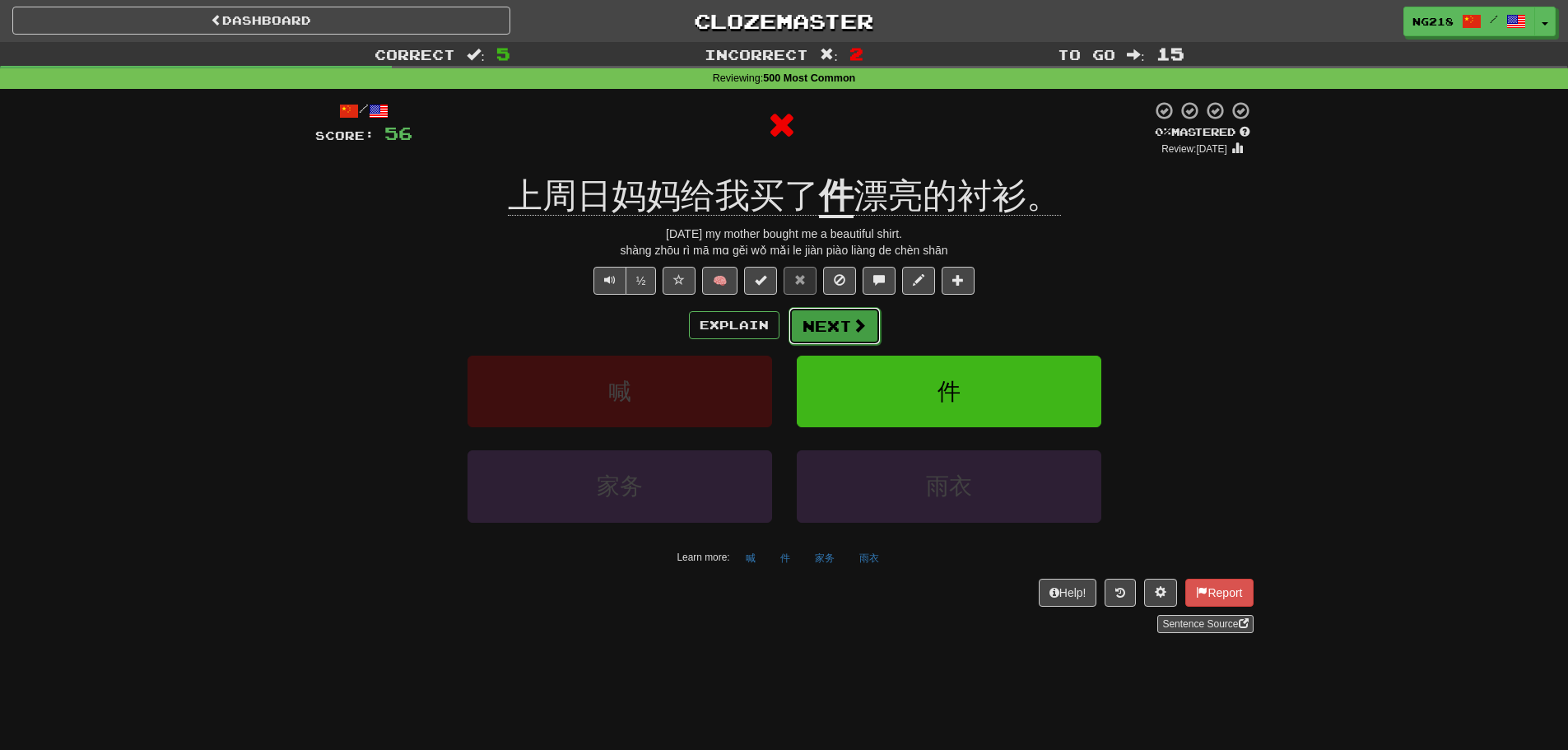
click at [820, 327] on button "Next" at bounding box center [835, 326] width 92 height 38
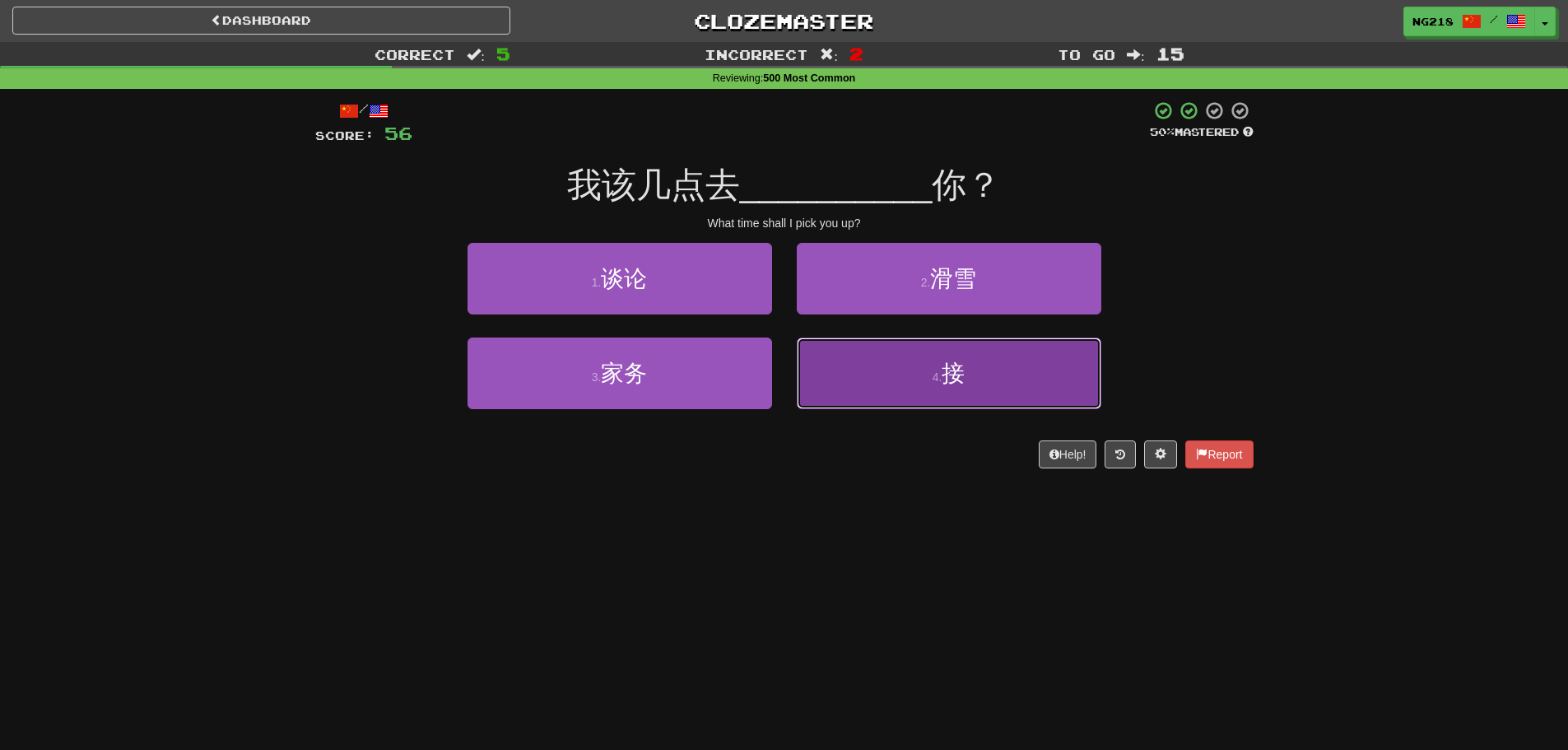
click at [848, 359] on button "4 . 接" at bounding box center [949, 374] width 305 height 72
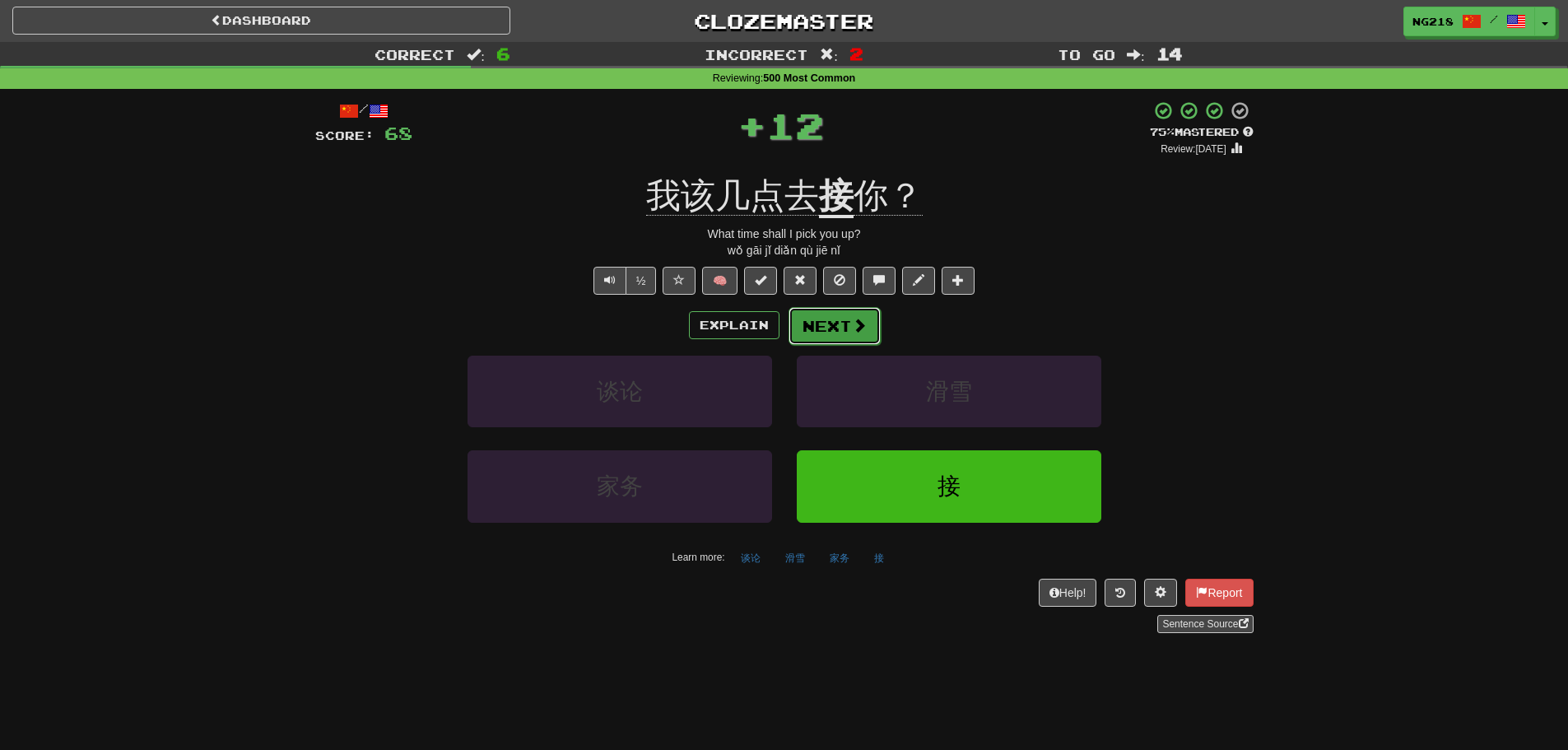
click at [834, 327] on button "Next" at bounding box center [835, 326] width 92 height 38
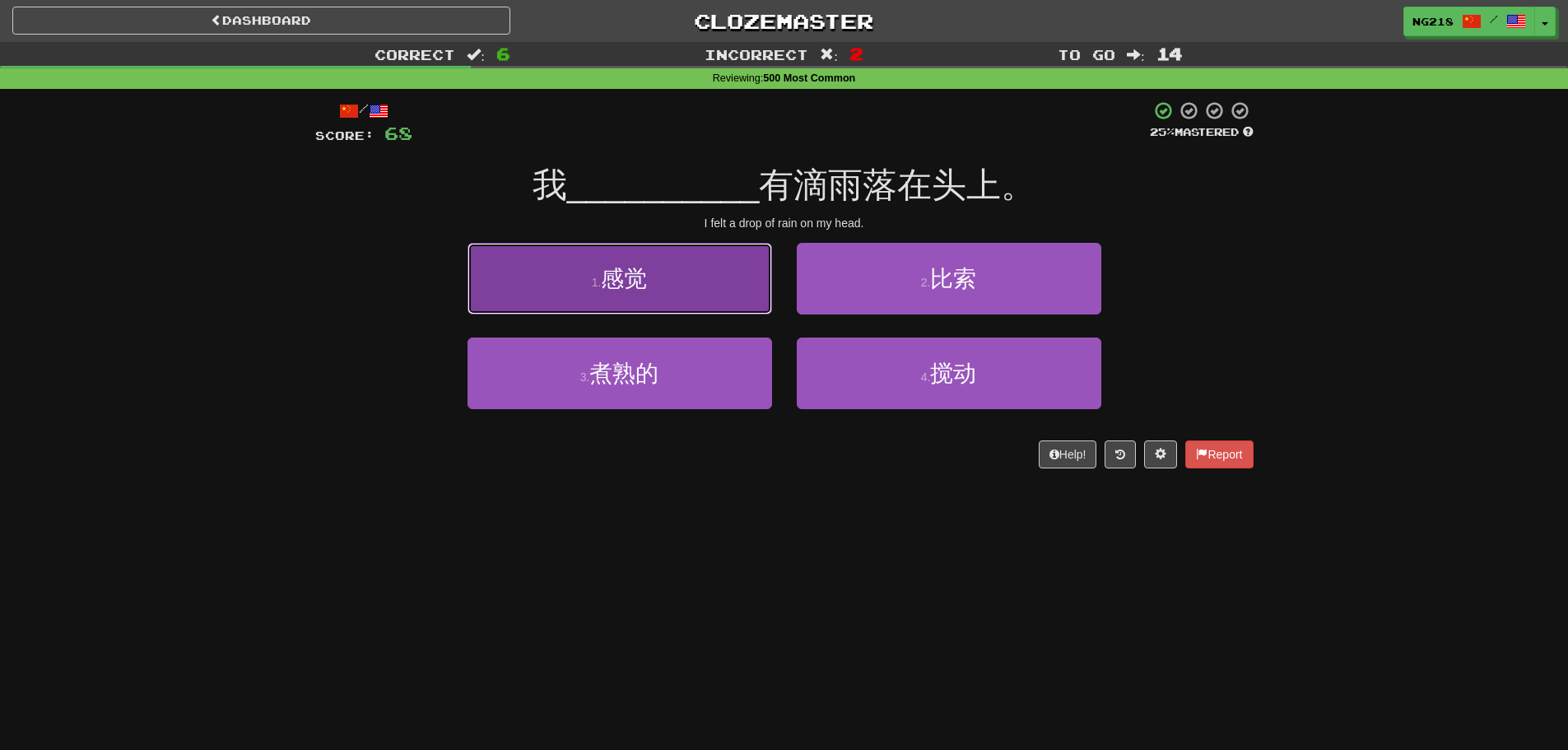
click at [769, 313] on button "1 . 感觉" at bounding box center [620, 279] width 305 height 72
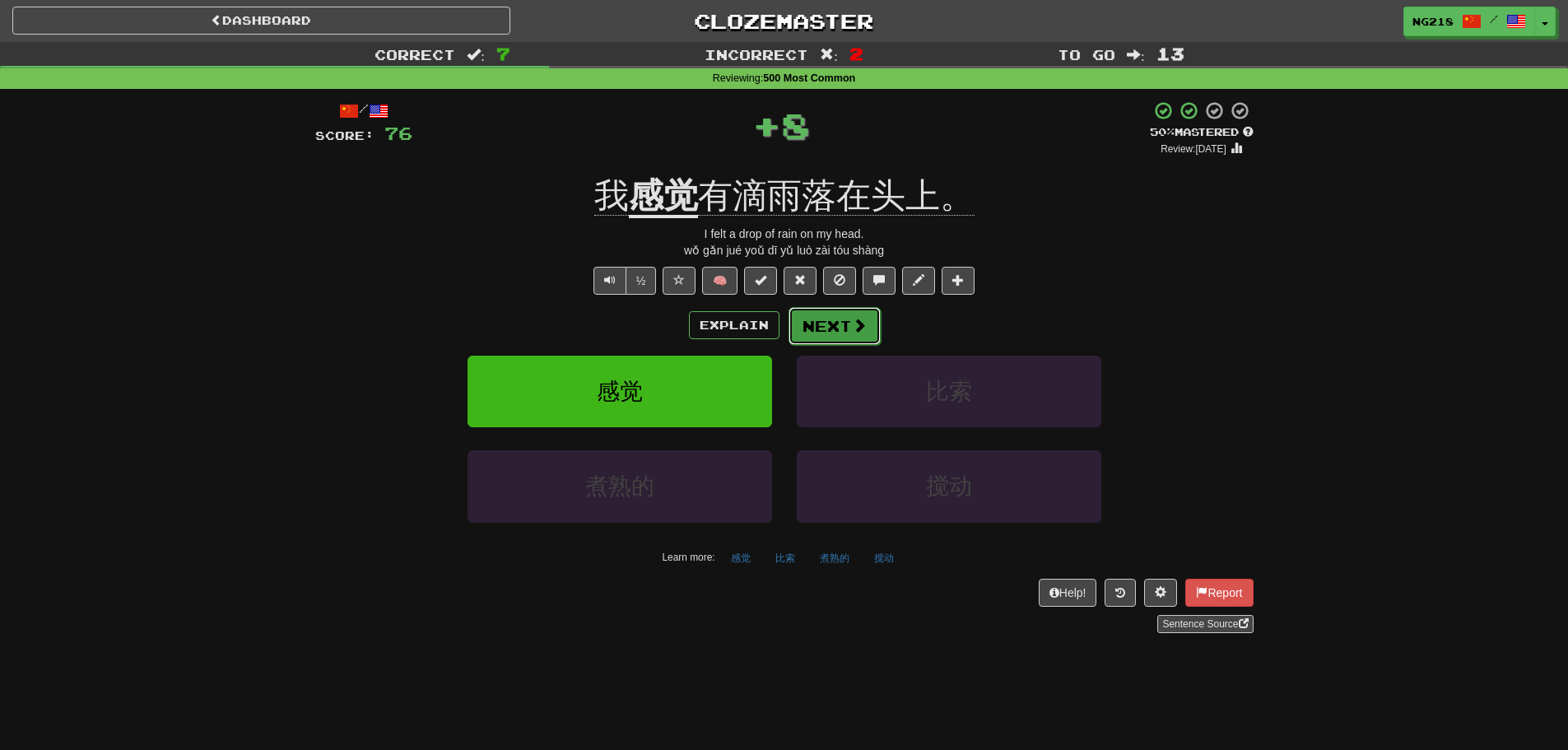
click at [834, 312] on button "Next" at bounding box center [835, 326] width 92 height 38
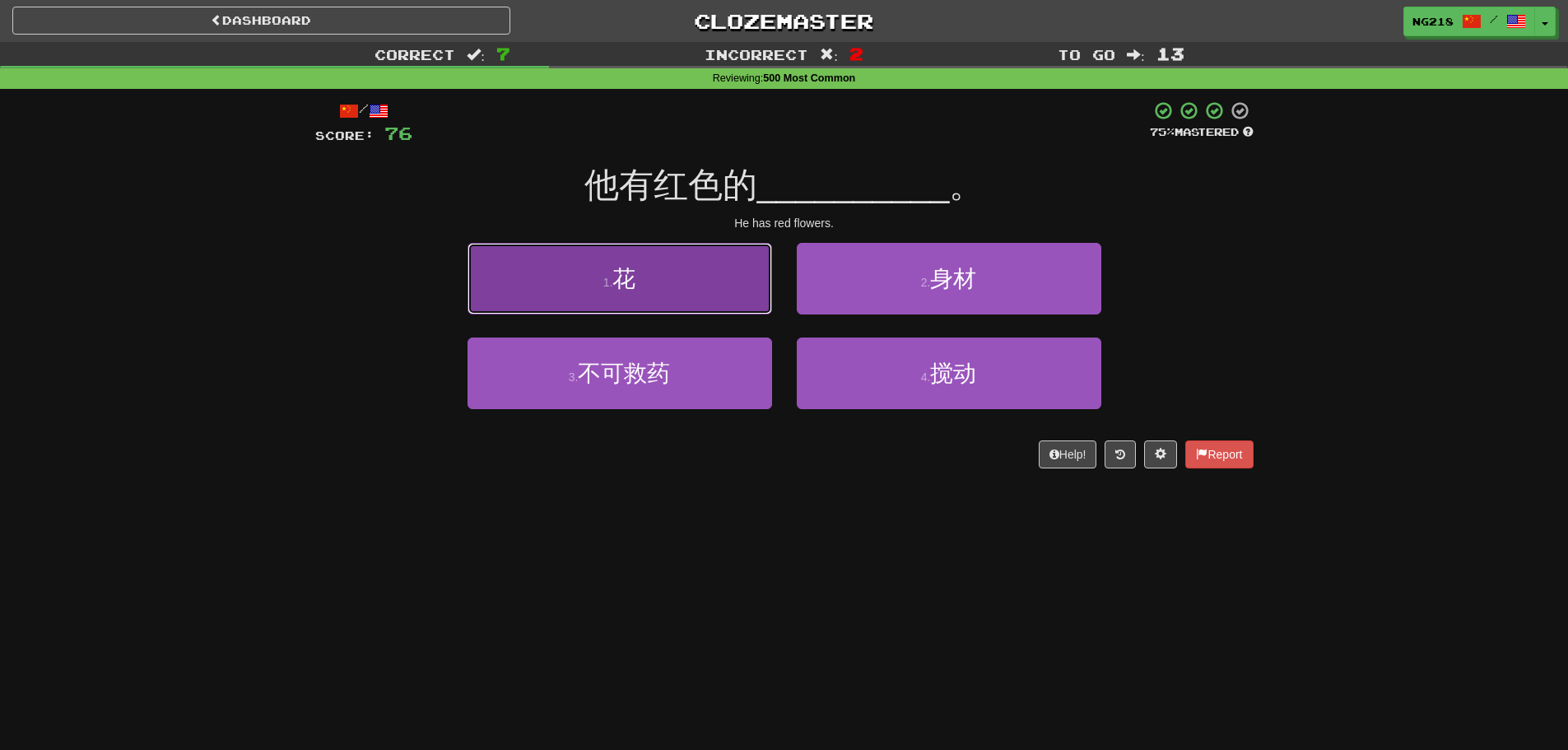
click at [750, 302] on button "1 . 花" at bounding box center [620, 279] width 305 height 72
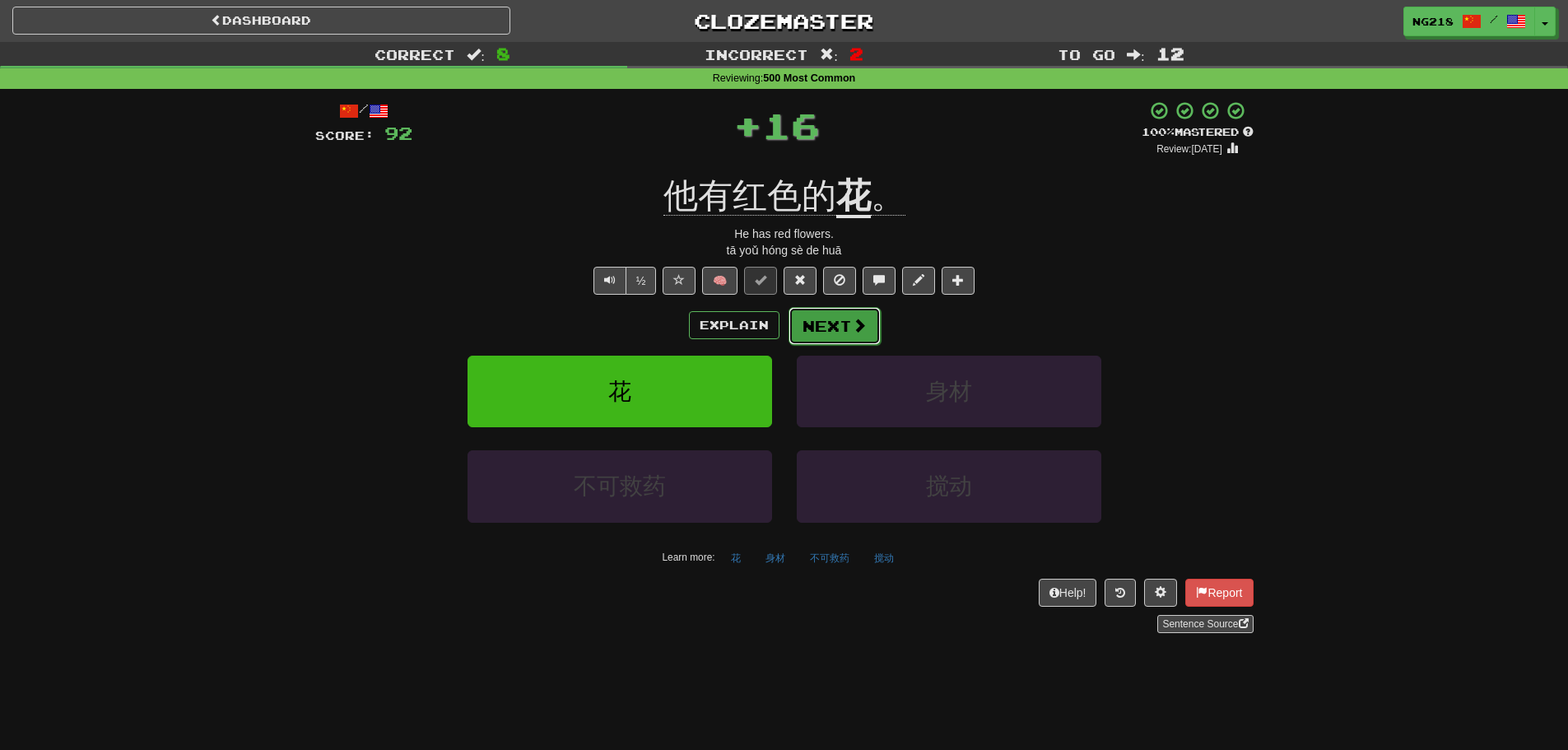
click at [806, 315] on button "Next" at bounding box center [835, 326] width 92 height 38
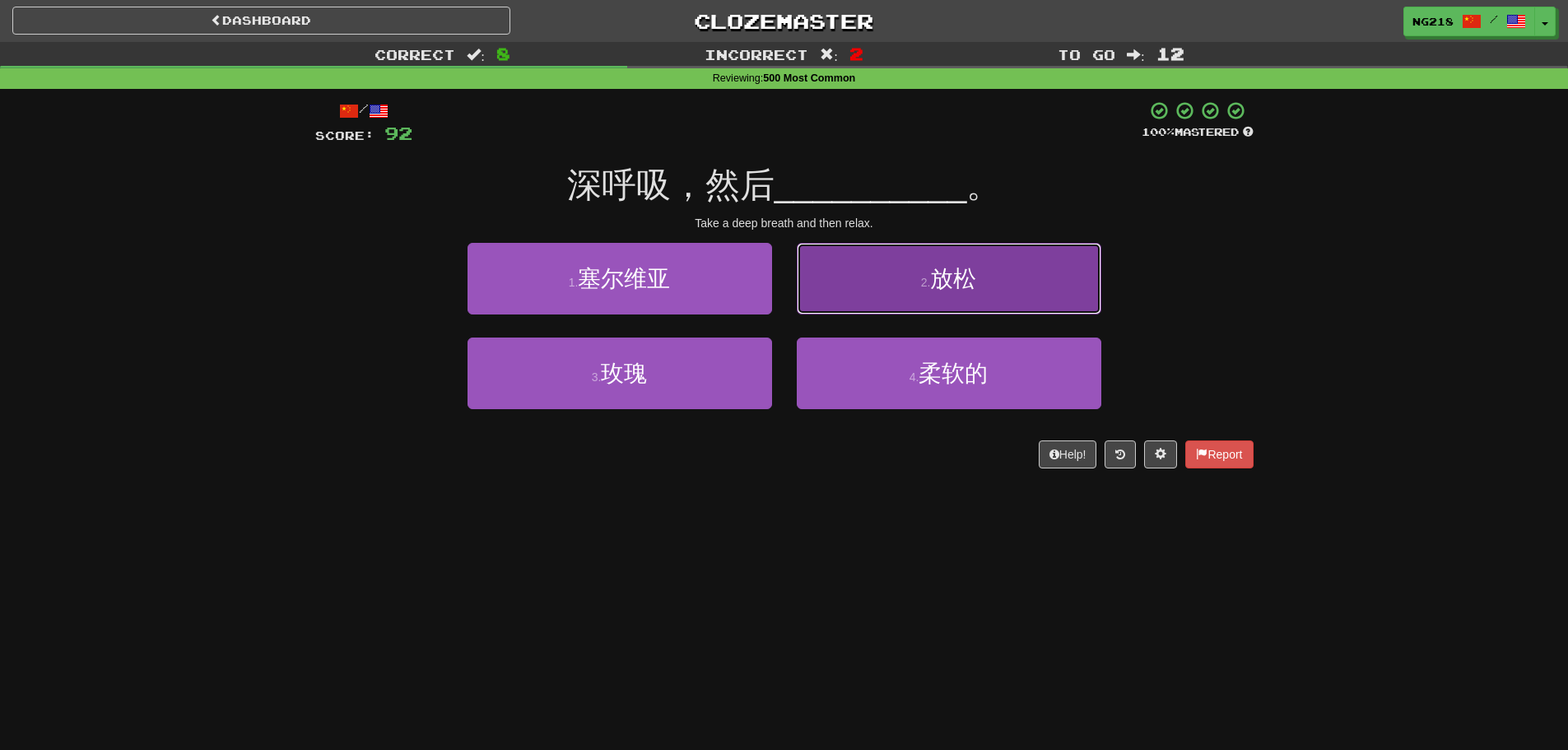
click at [815, 297] on button "2 . 放松" at bounding box center [949, 279] width 305 height 72
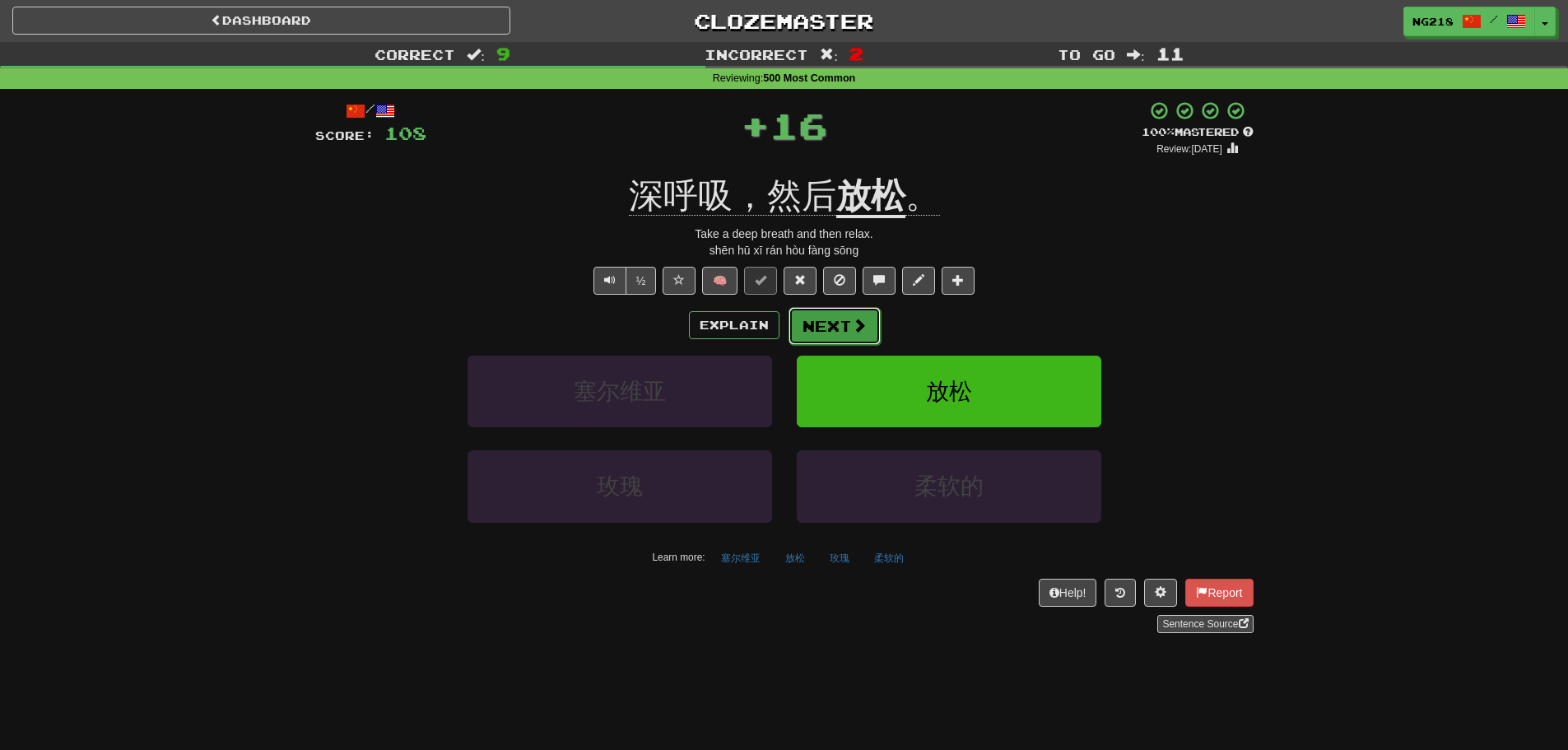
click at [841, 316] on button "Next" at bounding box center [835, 326] width 92 height 38
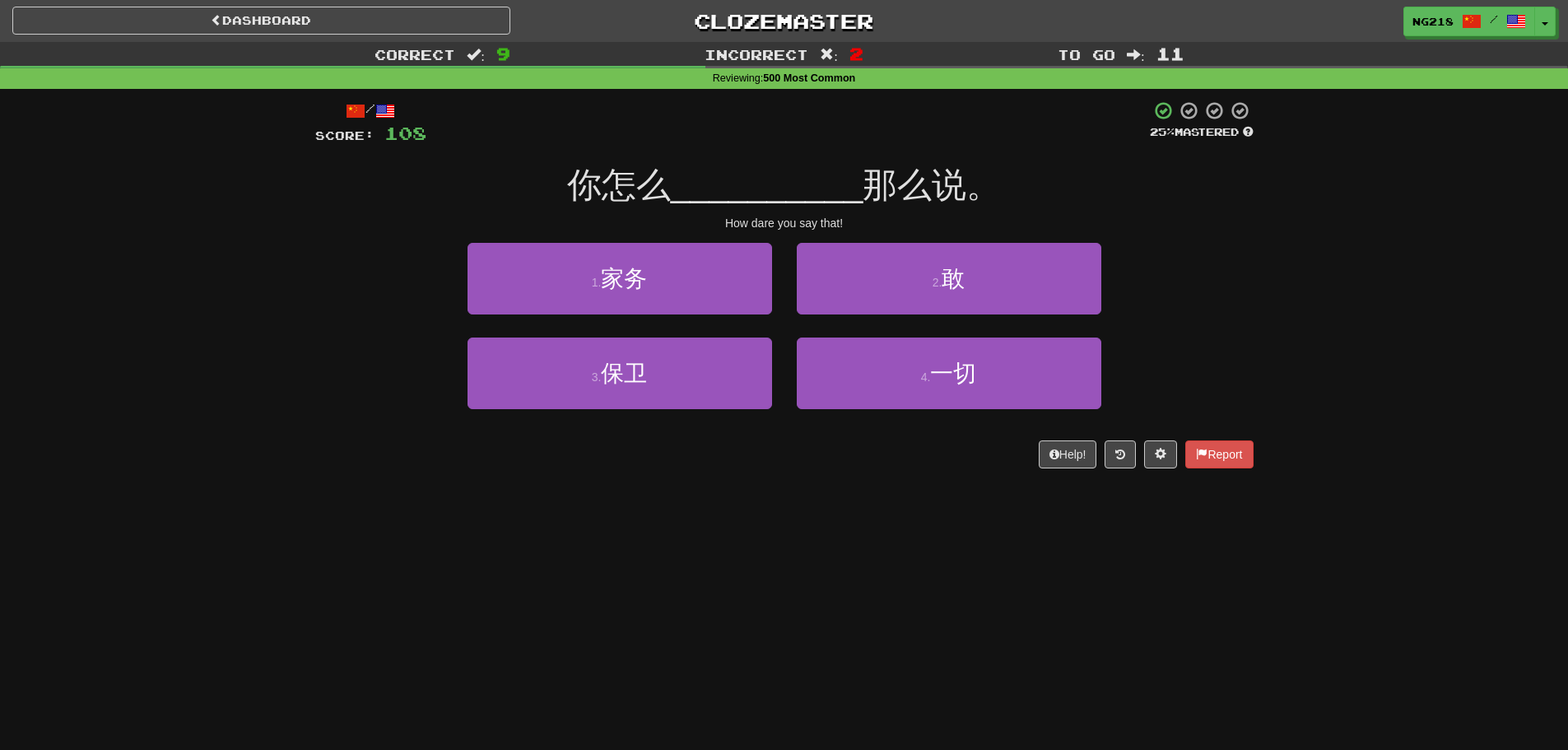
click at [612, 605] on div "Dashboard Clozemaster ng218 / Toggle Dropdown Dashboard Leaderboard Activity Fe…" at bounding box center [784, 375] width 1568 height 750
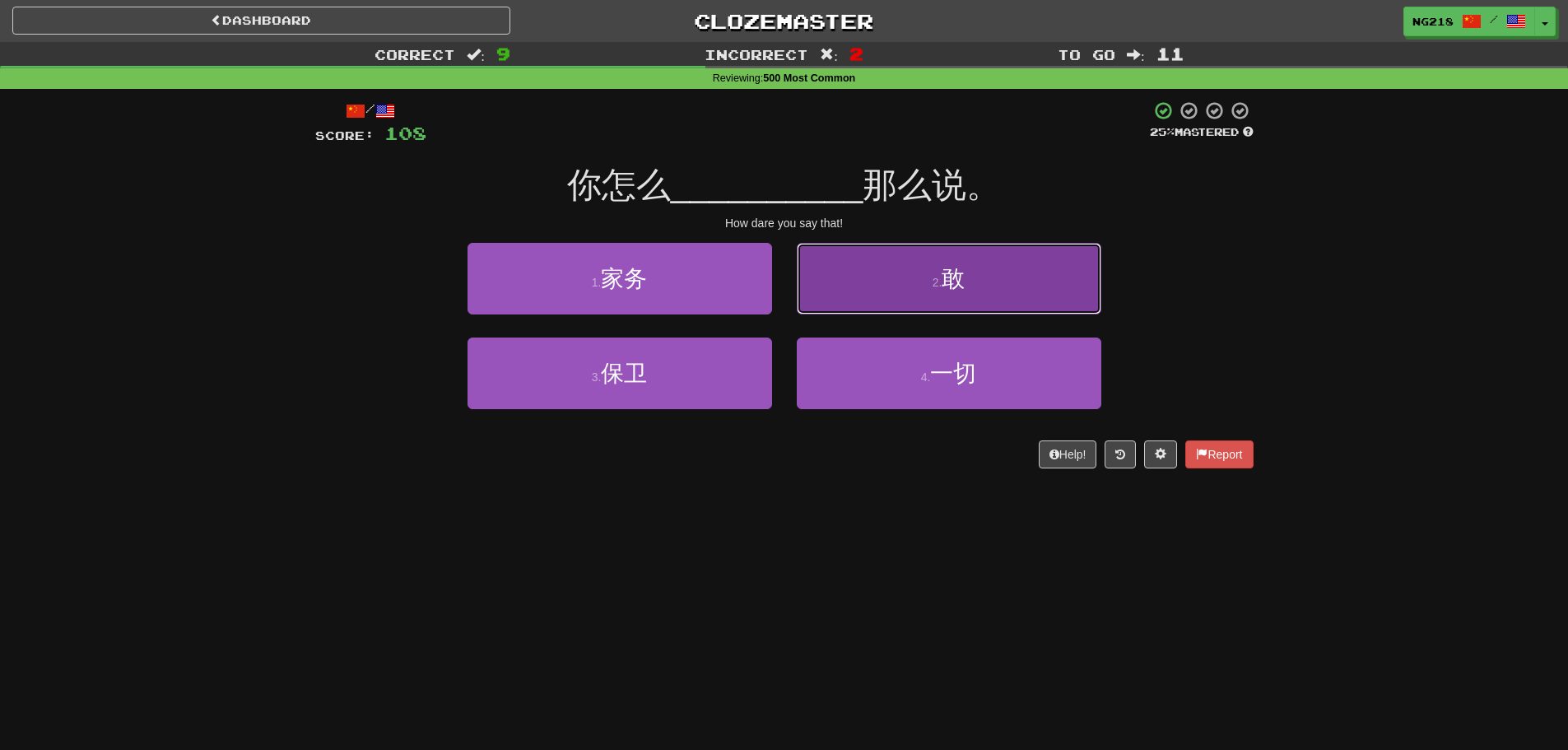
click at [890, 281] on button "2 . 敢" at bounding box center [949, 279] width 305 height 72
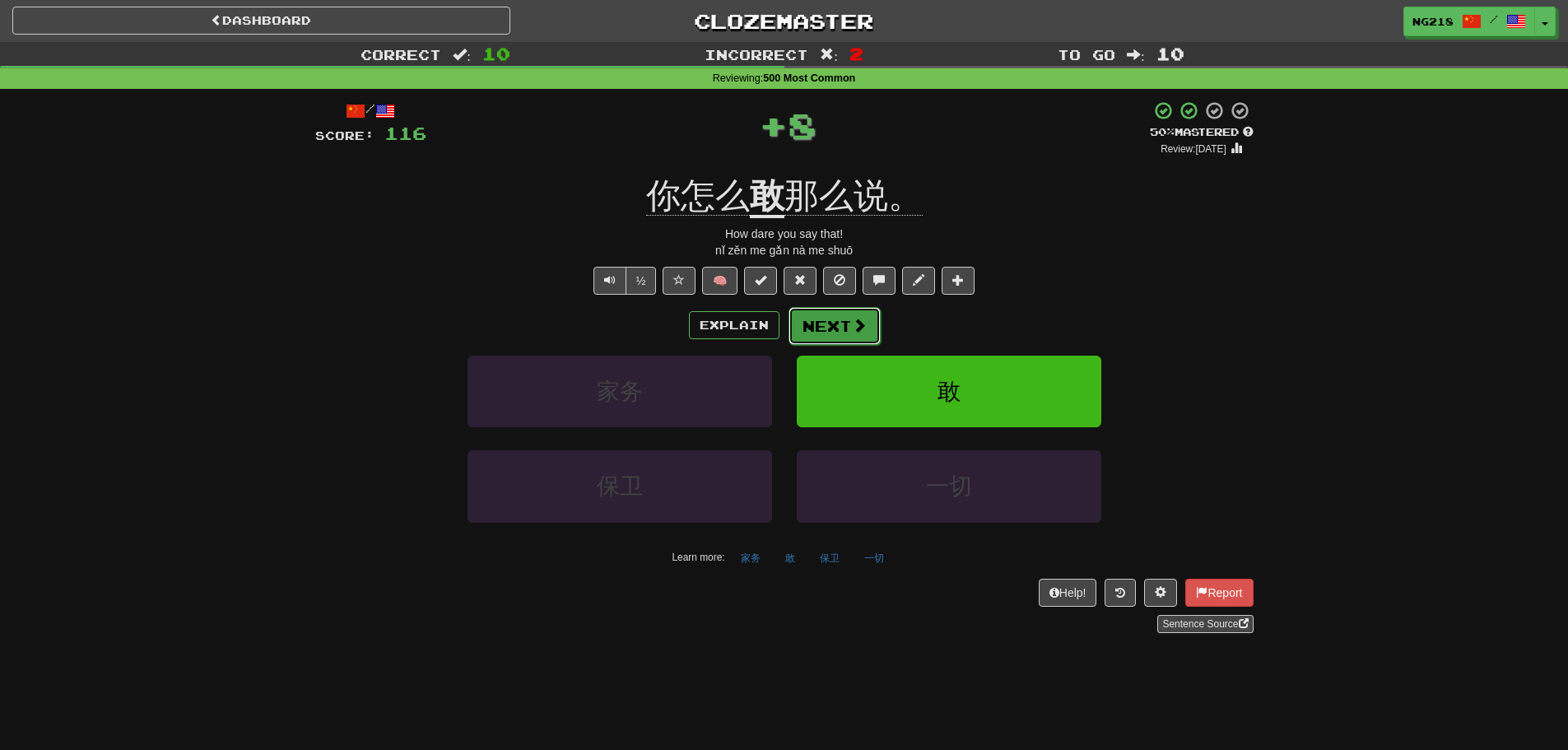
click at [804, 323] on button "Next" at bounding box center [835, 326] width 92 height 38
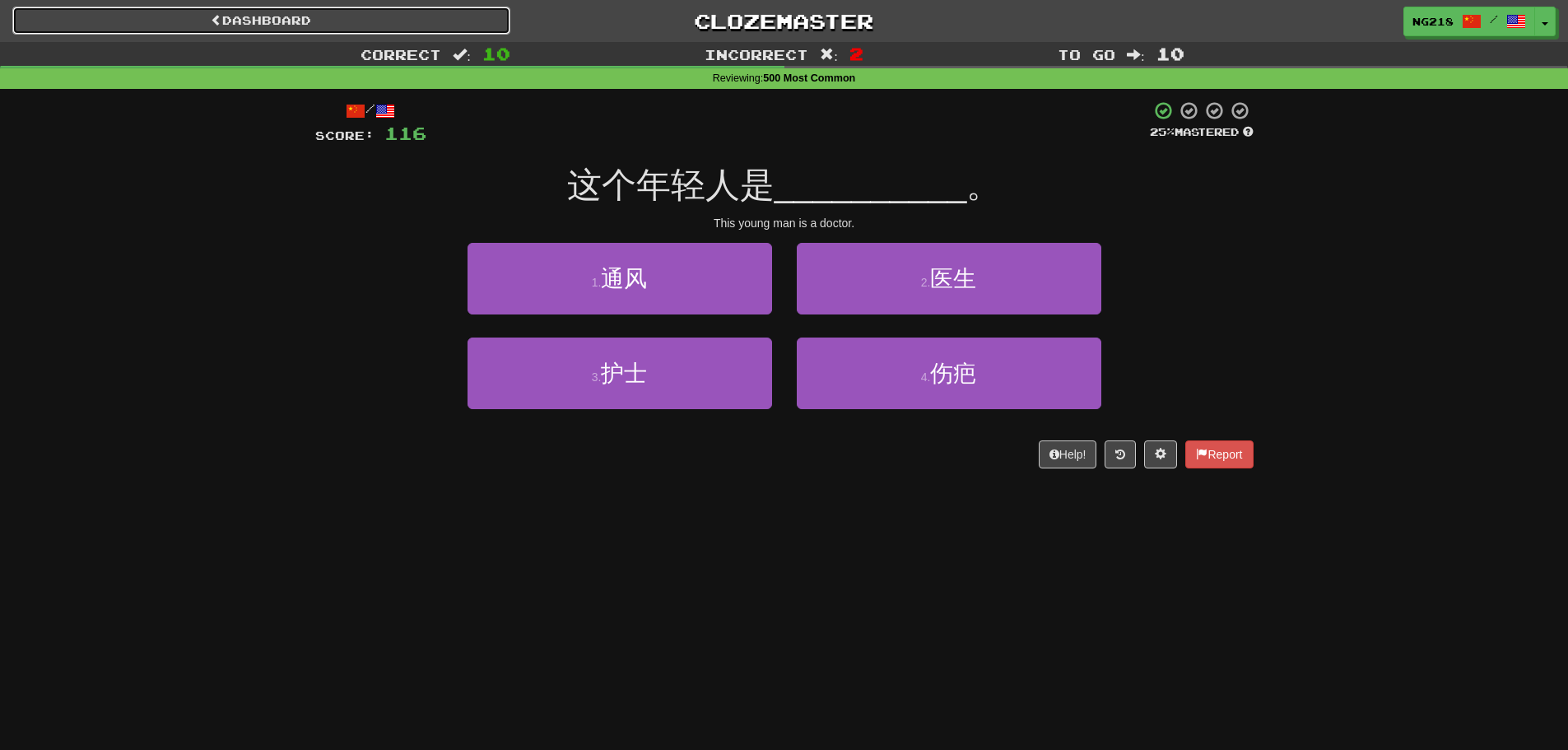
click at [478, 24] on link "Dashboard" at bounding box center [261, 20] width 498 height 28
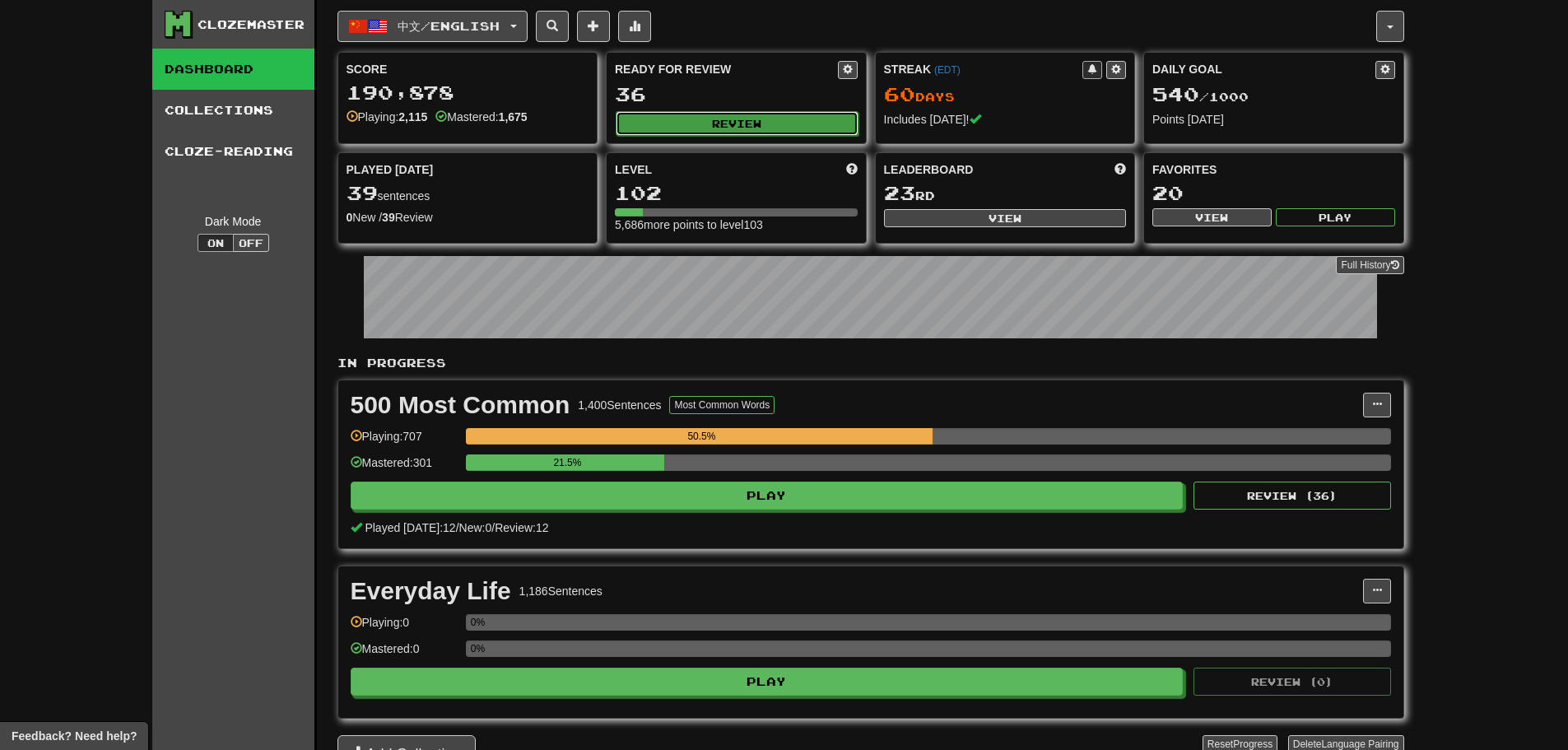
click at [790, 118] on button "Review" at bounding box center [737, 123] width 243 height 24
select select "**"
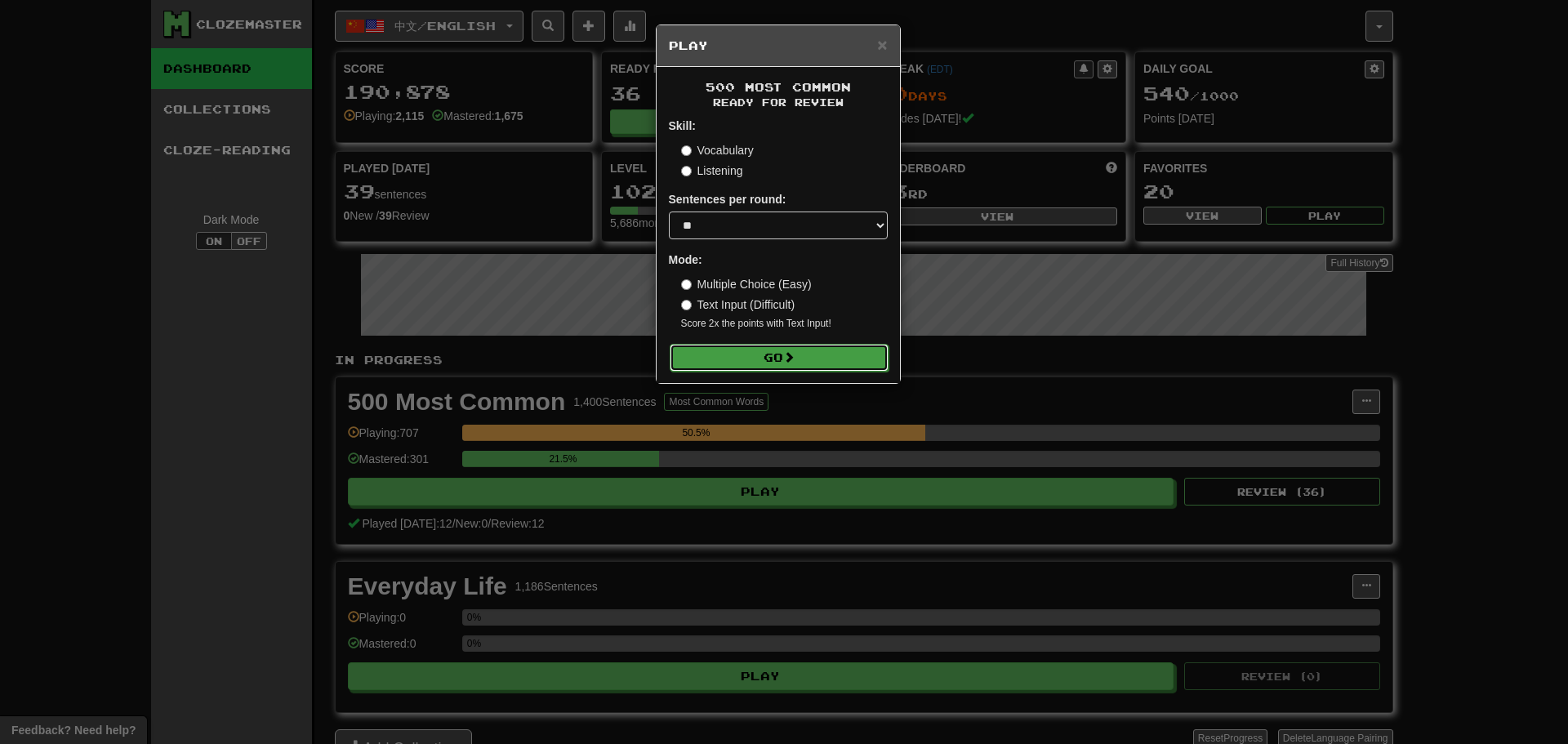
click at [762, 360] on button "Go" at bounding box center [779, 357] width 219 height 27
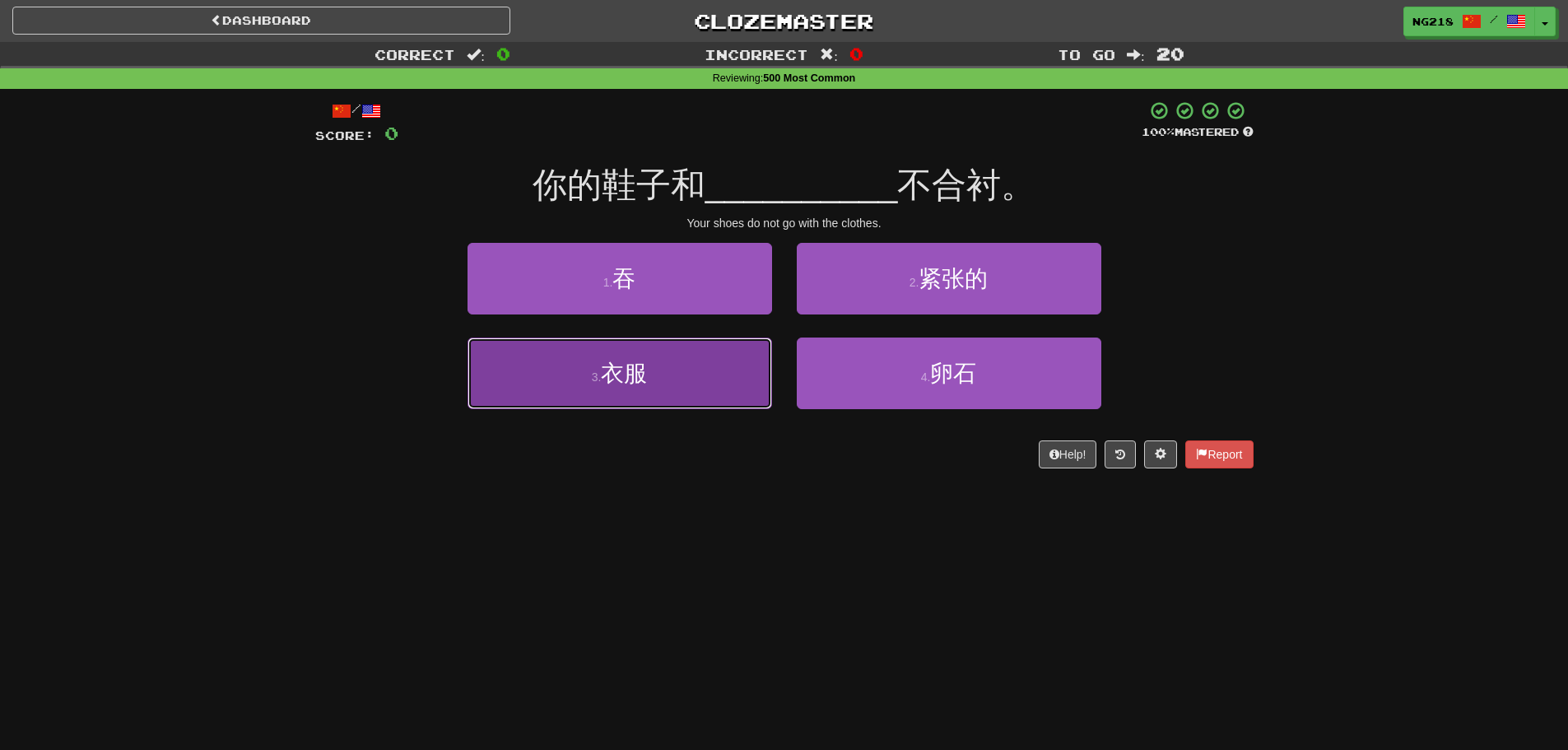
click at [668, 390] on button "3 . 衣服" at bounding box center [620, 374] width 305 height 72
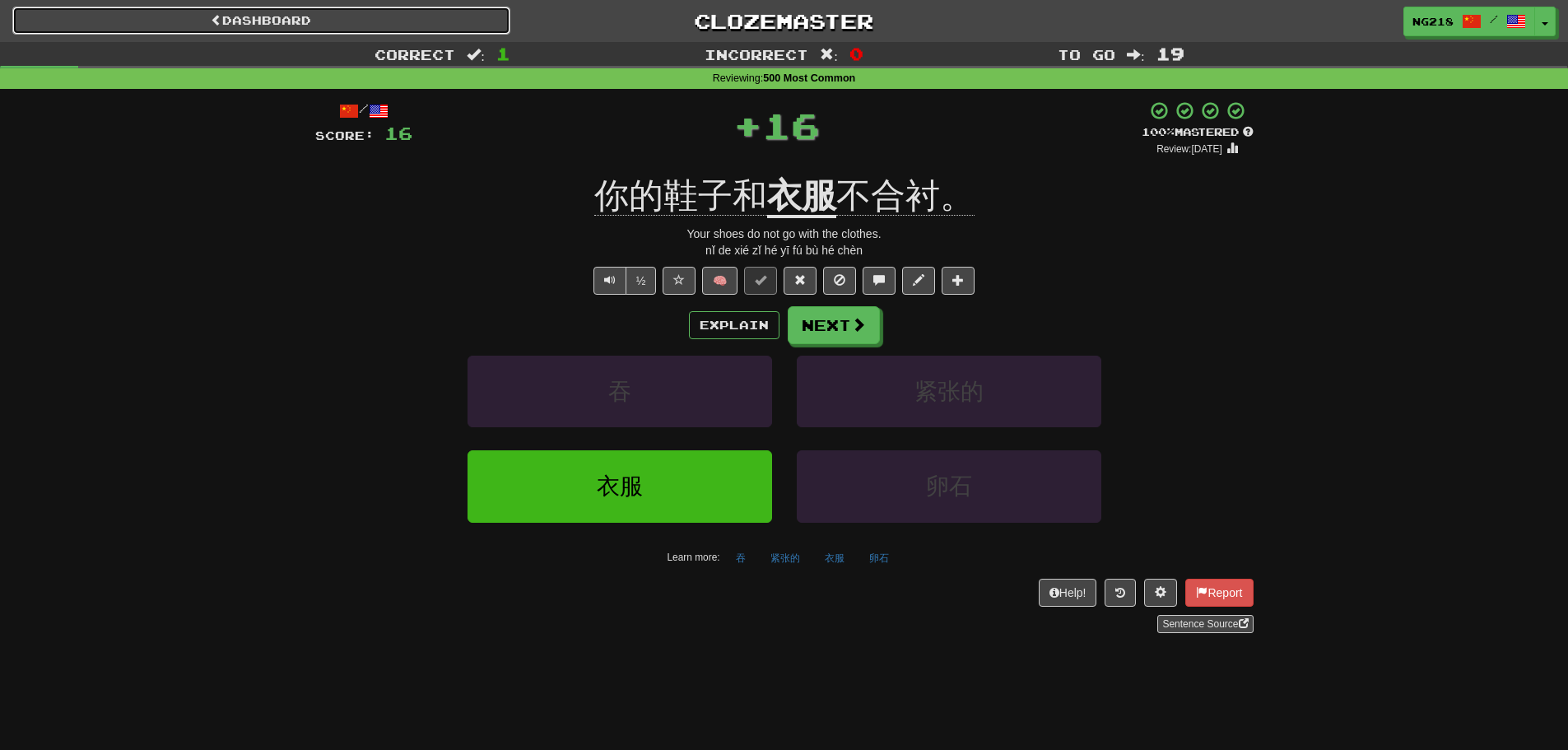
click at [312, 20] on link "Dashboard" at bounding box center [261, 20] width 498 height 28
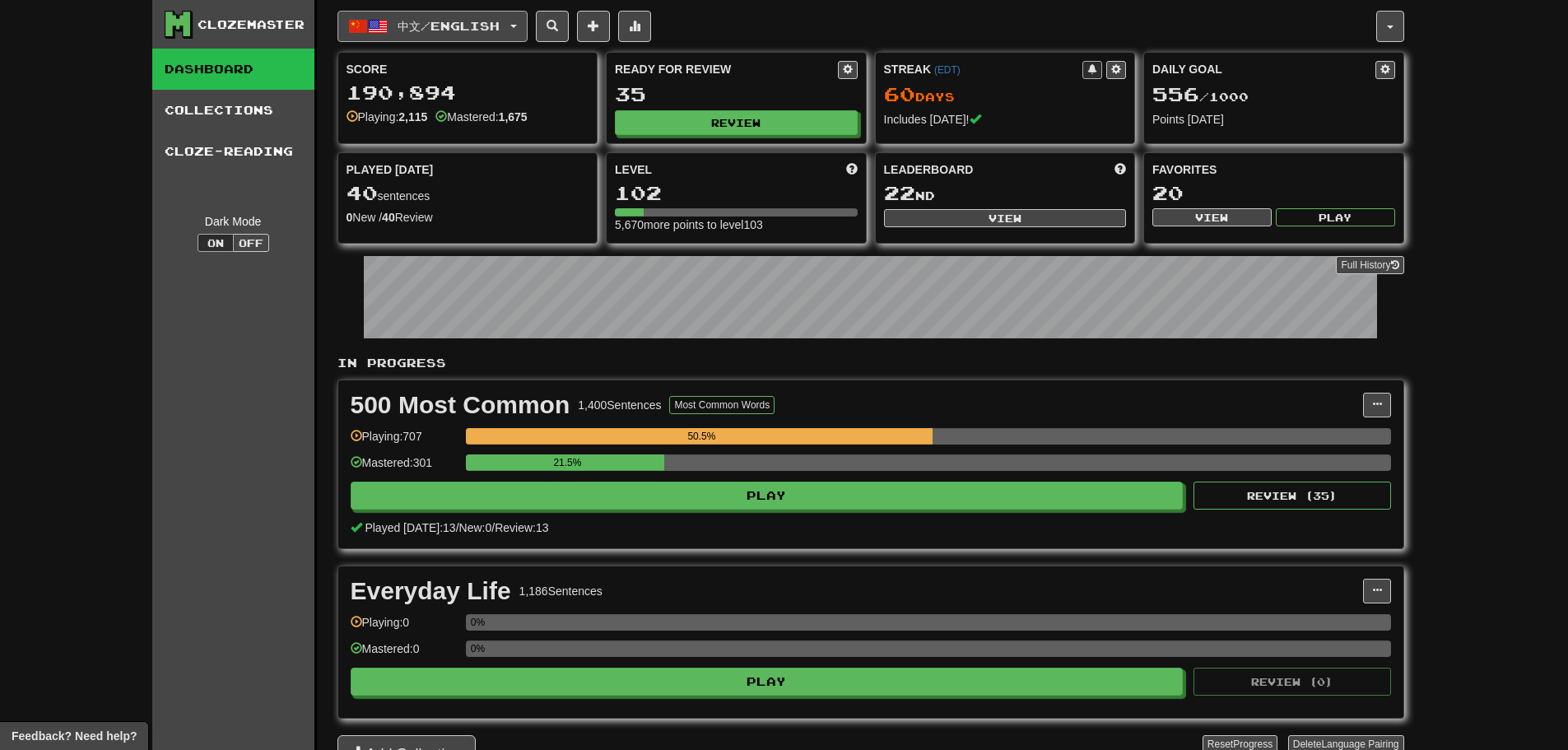
click at [480, 36] on button "中文 / English" at bounding box center [432, 26] width 190 height 31
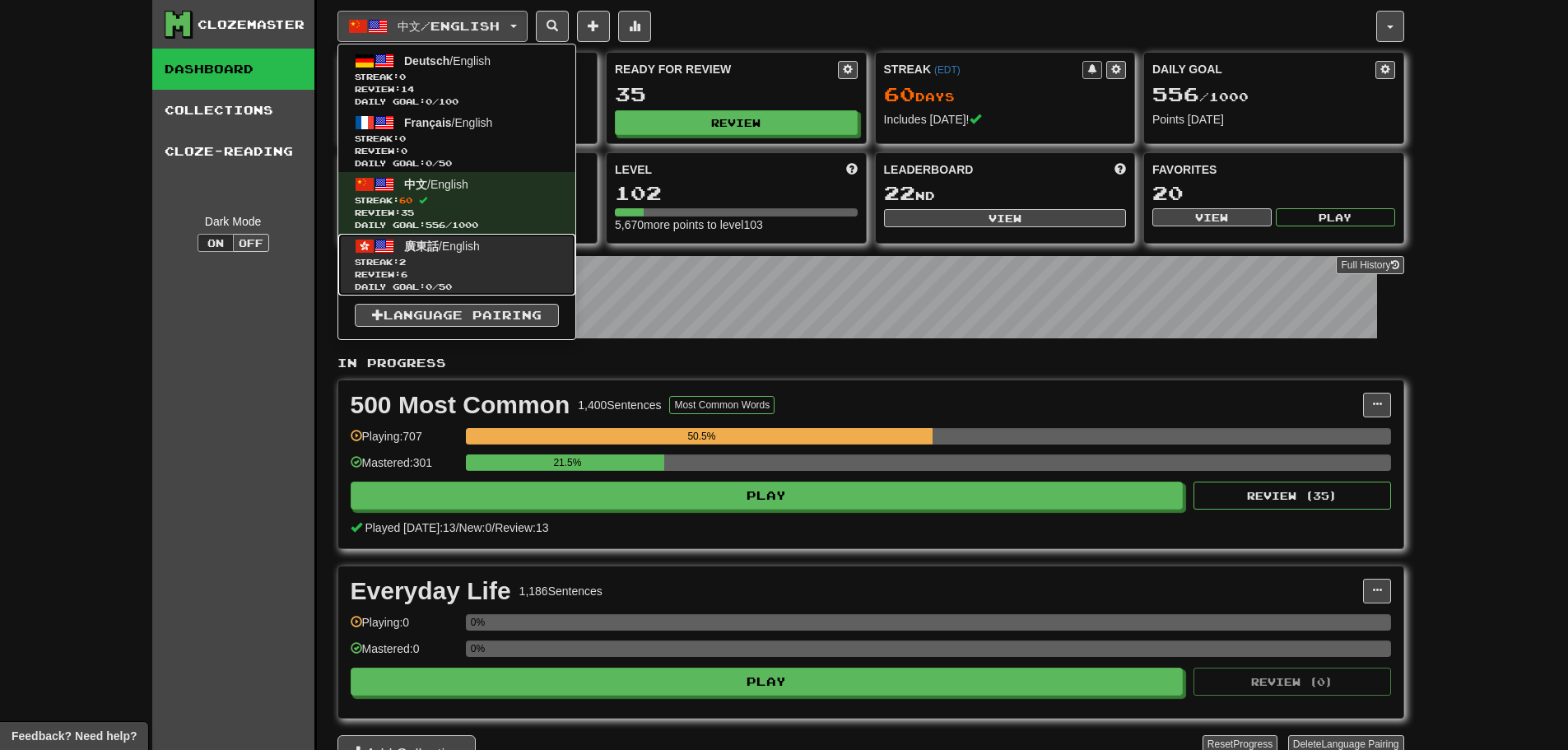
click at [468, 263] on span "Streak: 2" at bounding box center [457, 262] width 204 height 13
